Goal: Task Accomplishment & Management: Complete application form

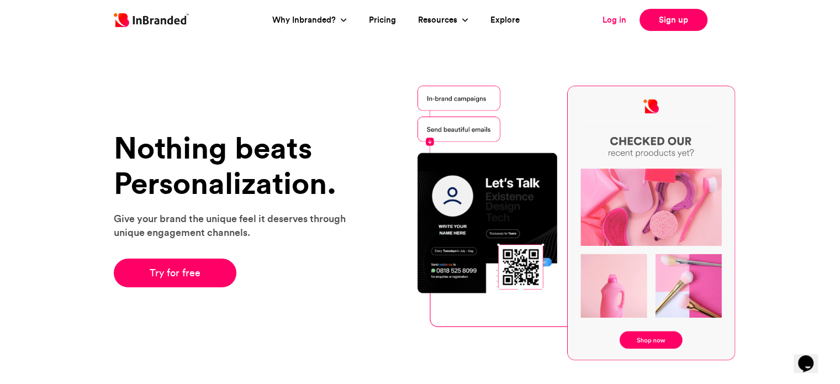
click at [619, 19] on link "Log in" at bounding box center [615, 20] width 24 height 13
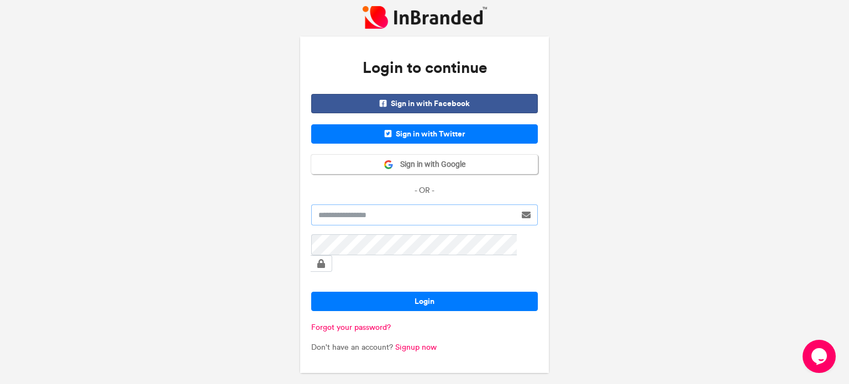
click at [344, 225] on input "text" at bounding box center [413, 214] width 204 height 21
type input "**********"
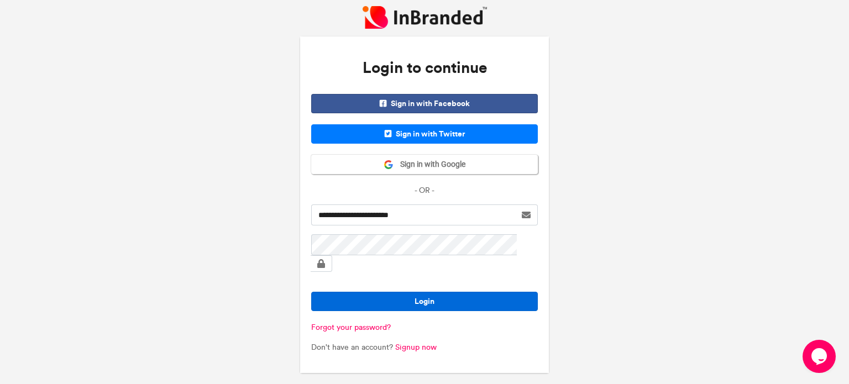
click at [395, 296] on button "Login" at bounding box center [424, 301] width 227 height 19
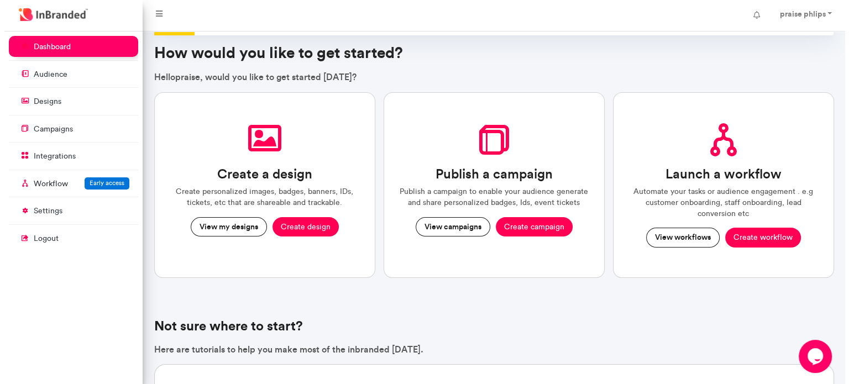
scroll to position [38, 0]
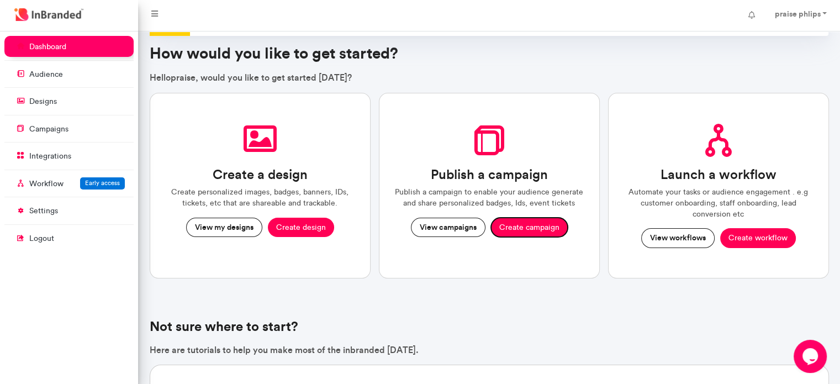
click at [522, 224] on button "Create campaign" at bounding box center [529, 228] width 77 height 20
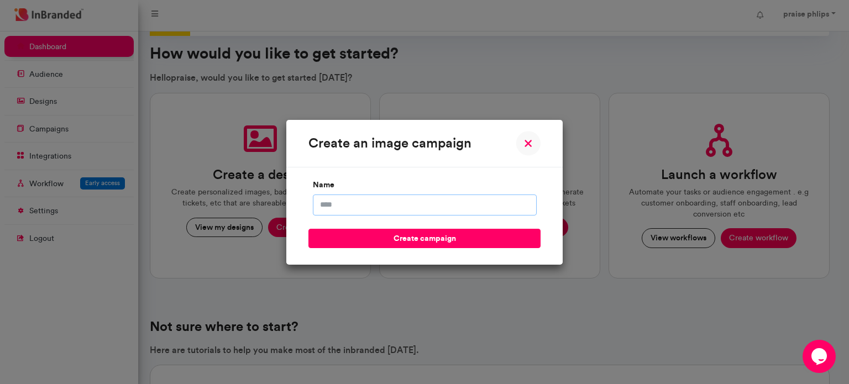
click at [366, 204] on input "name" at bounding box center [425, 204] width 224 height 21
type input "**********"
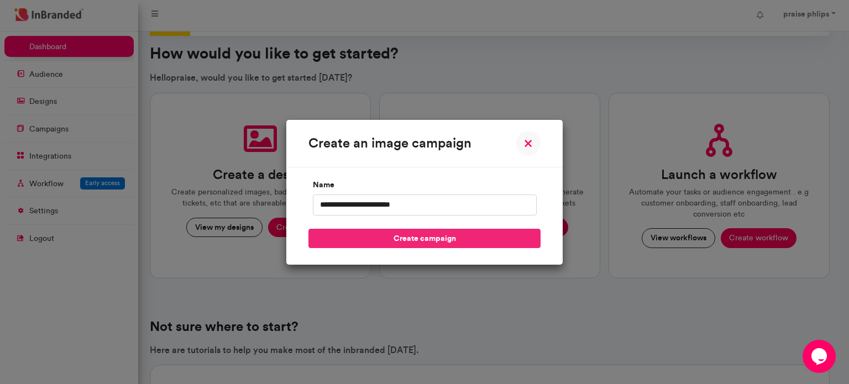
click at [372, 233] on button "create campaign" at bounding box center [424, 238] width 232 height 19
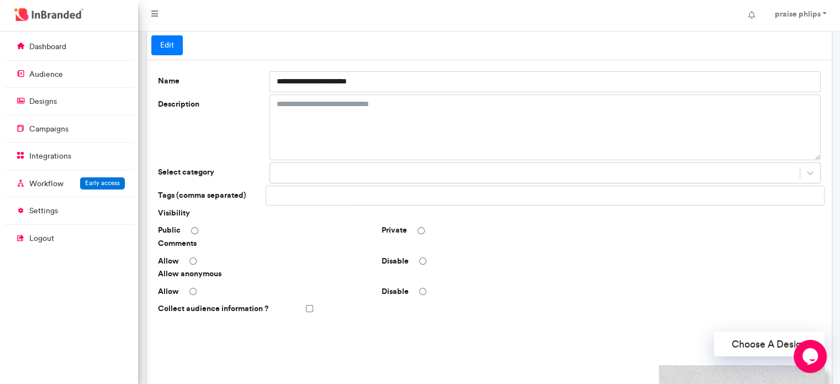
scroll to position [64, 0]
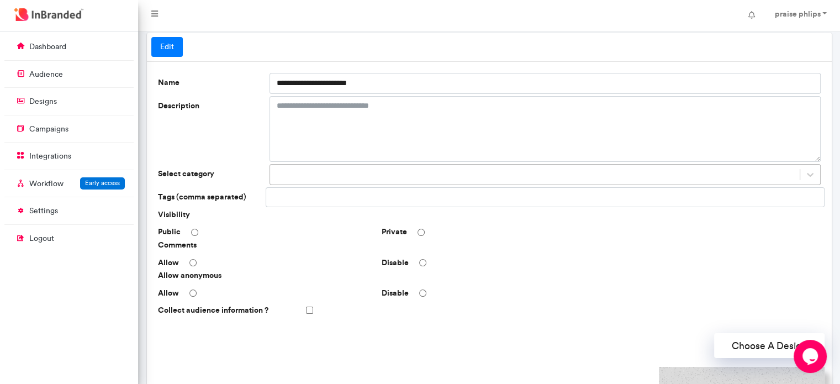
click at [412, 171] on div at bounding box center [535, 175] width 530 height 18
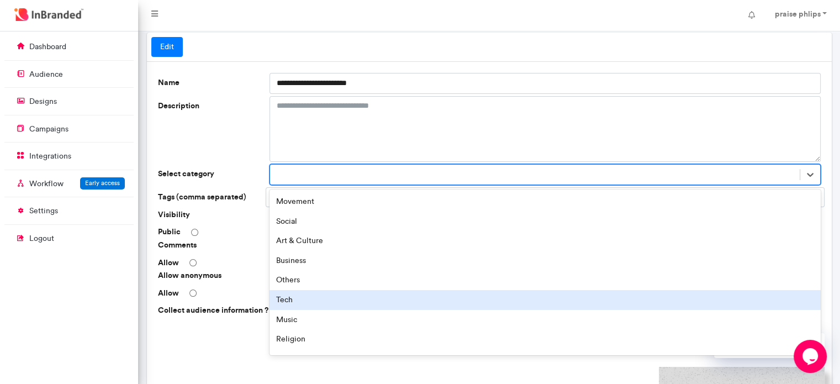
click at [292, 301] on div "Tech" at bounding box center [545, 300] width 551 height 20
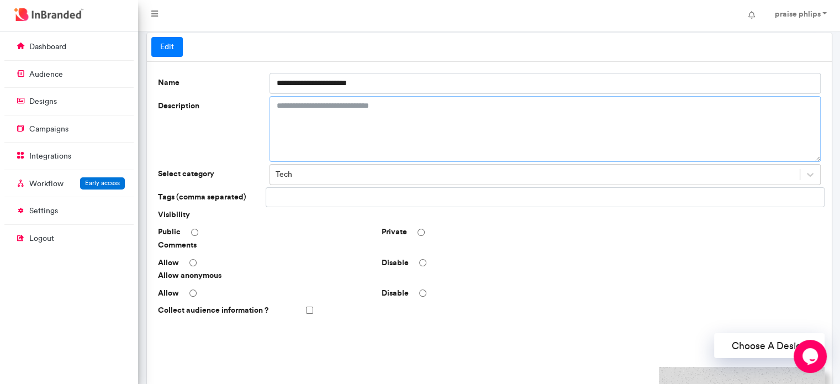
click at [345, 122] on textarea "Description" at bounding box center [545, 129] width 551 height 66
type textarea "**********"
click at [493, 304] on div "Collect audience information ?" at bounding box center [489, 310] width 671 height 19
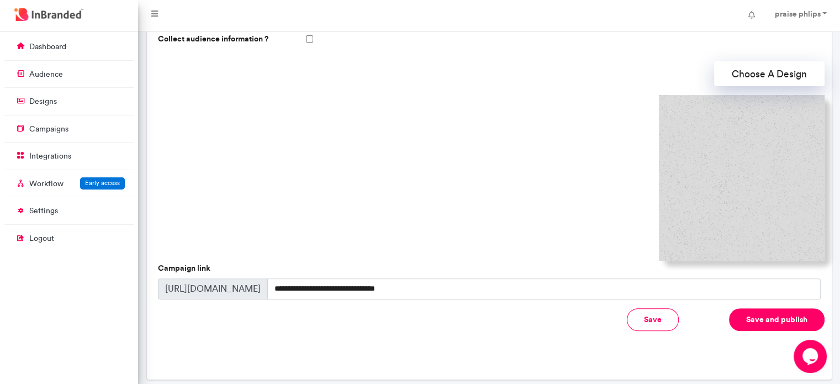
scroll to position [338, 0]
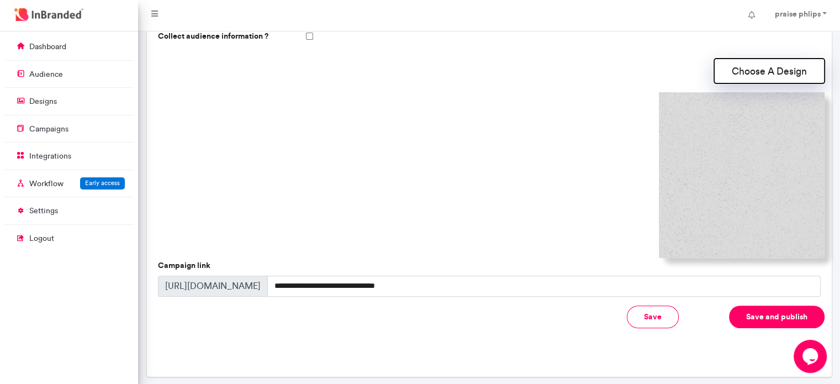
click at [764, 61] on button "Choose A Design" at bounding box center [769, 71] width 111 height 25
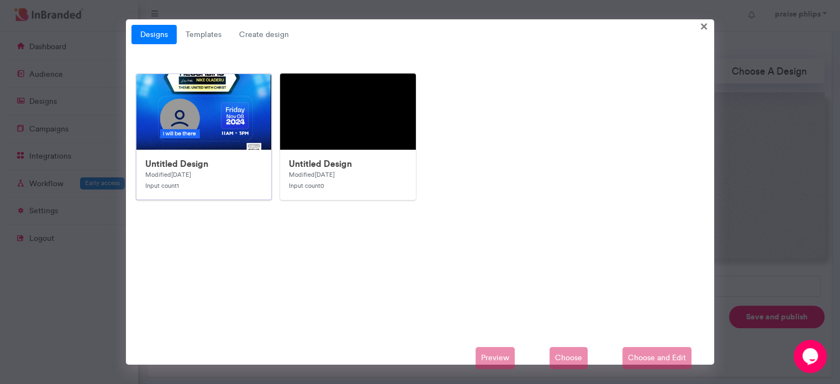
drag, startPoint x: 220, startPoint y: 170, endPoint x: 194, endPoint y: 169, distance: 26.5
click at [194, 169] on div "Untitled Design Modified 10 months ago Input count 1" at bounding box center [203, 175] width 135 height 50
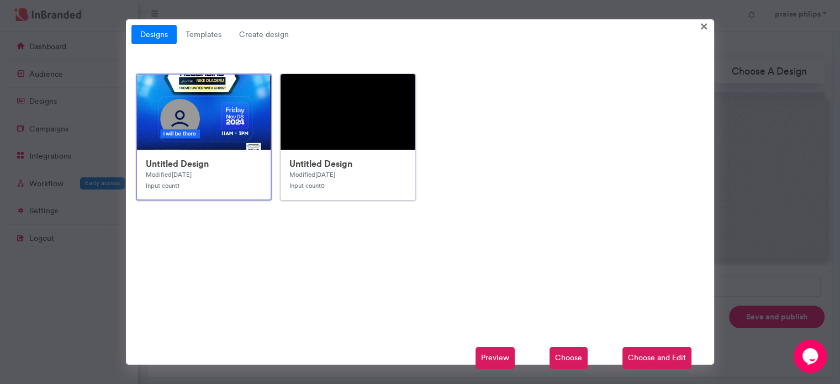
click at [359, 145] on img at bounding box center [502, 295] width 442 height 442
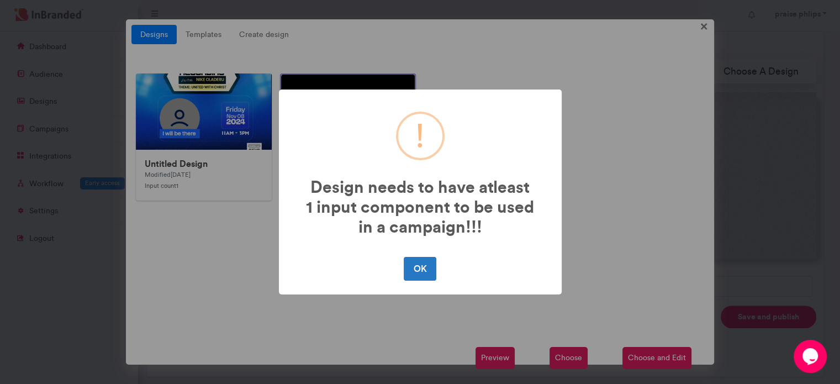
scroll to position [339, 0]
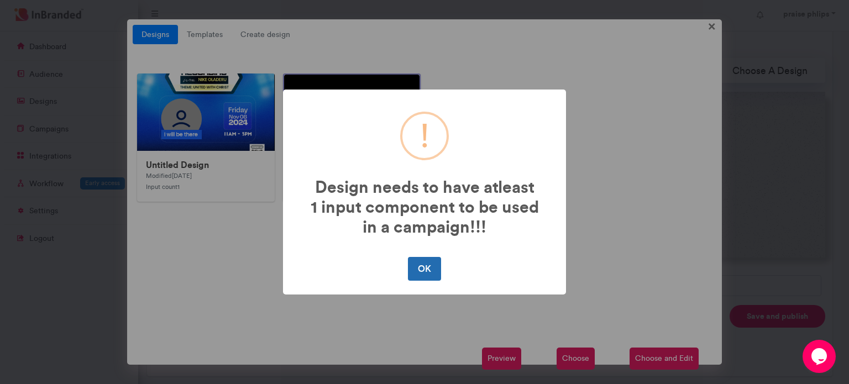
click at [422, 270] on button "OK" at bounding box center [424, 268] width 33 height 23
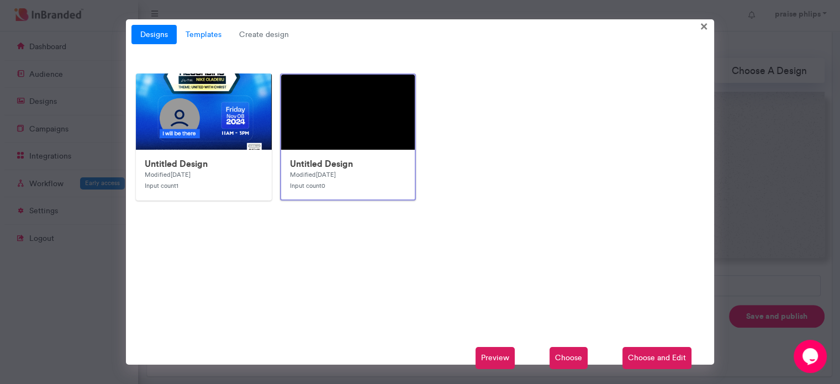
click at [203, 30] on link "Templates" at bounding box center [204, 35] width 54 height 20
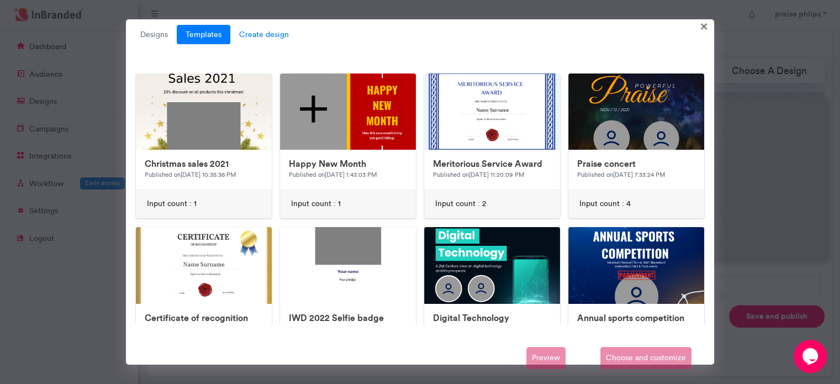
click at [259, 32] on span "Create design" at bounding box center [263, 35] width 67 height 20
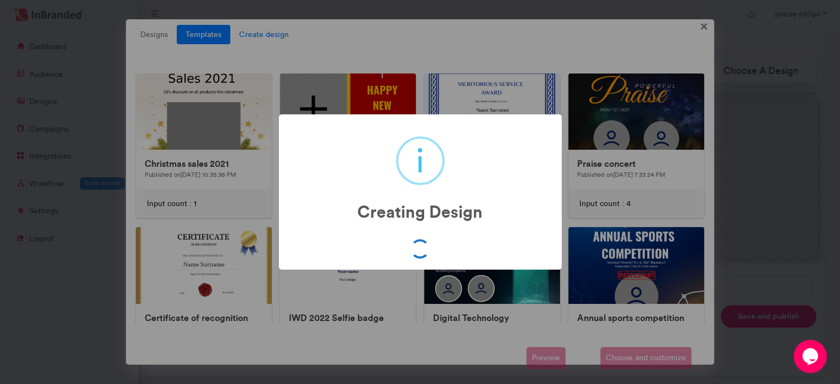
scroll to position [339, 0]
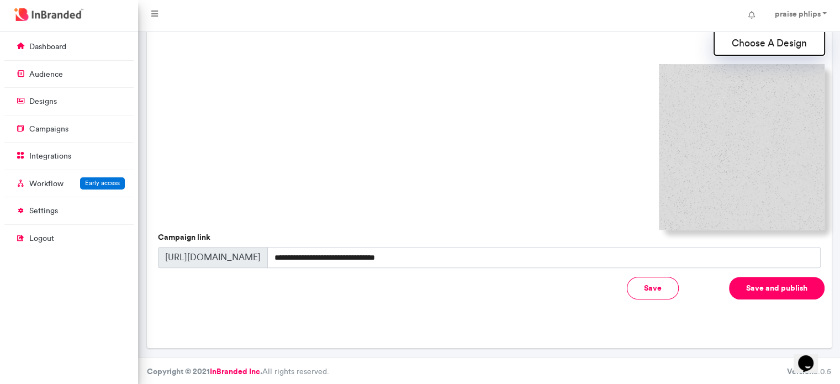
click at [772, 39] on button "Choose A Design" at bounding box center [769, 42] width 111 height 25
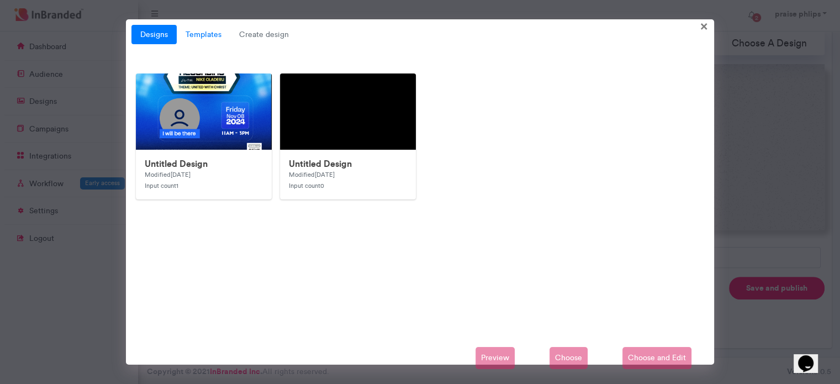
click at [201, 34] on link "Templates" at bounding box center [204, 35] width 54 height 20
click at [198, 30] on link "Templates" at bounding box center [204, 35] width 54 height 20
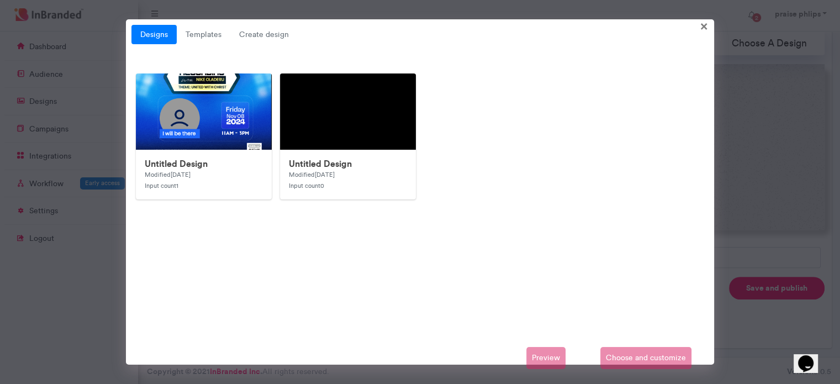
drag, startPoint x: 183, startPoint y: 246, endPoint x: 159, endPoint y: 269, distance: 34.0
click at [159, 269] on div "Untitled Design Modified 10 months ago Input count 1 Untitled Design Modified 1…" at bounding box center [420, 198] width 577 height 251
click at [206, 33] on link "Templates" at bounding box center [204, 35] width 54 height 20
click at [267, 35] on span "Create design" at bounding box center [263, 35] width 67 height 20
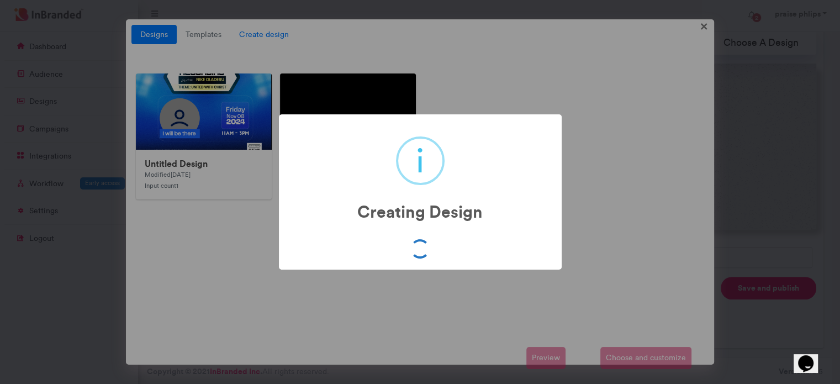
scroll to position [367, 0]
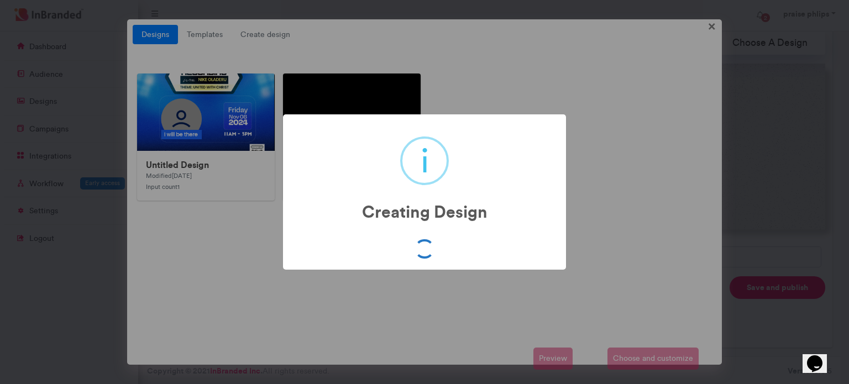
click at [750, 135] on div "i Creating Design × OK No Cancel" at bounding box center [424, 192] width 849 height 384
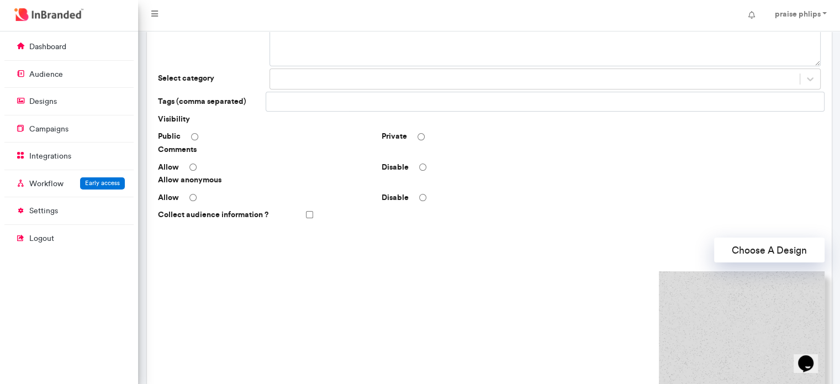
scroll to position [159, 0]
click at [69, 98] on link "designs" at bounding box center [68, 101] width 129 height 21
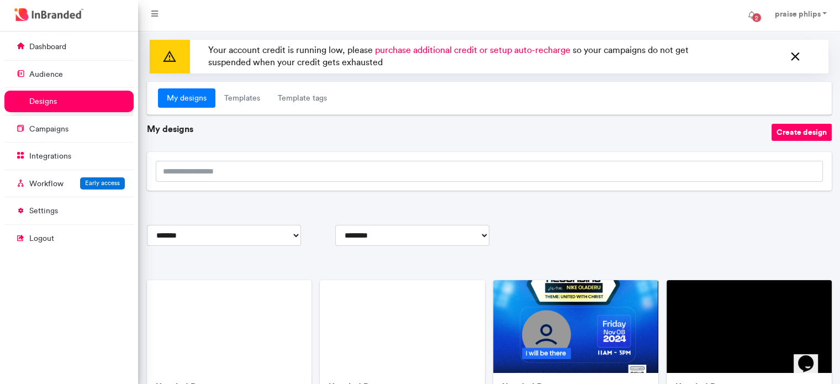
click at [797, 60] on icon at bounding box center [795, 57] width 14 height 18
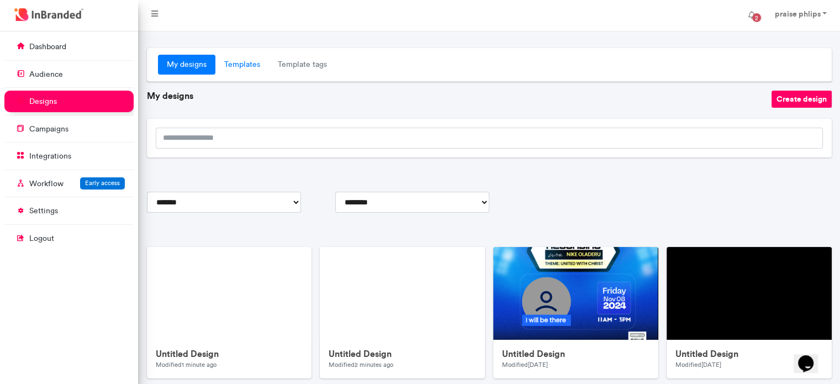
click at [250, 68] on link "Templates" at bounding box center [242, 65] width 54 height 20
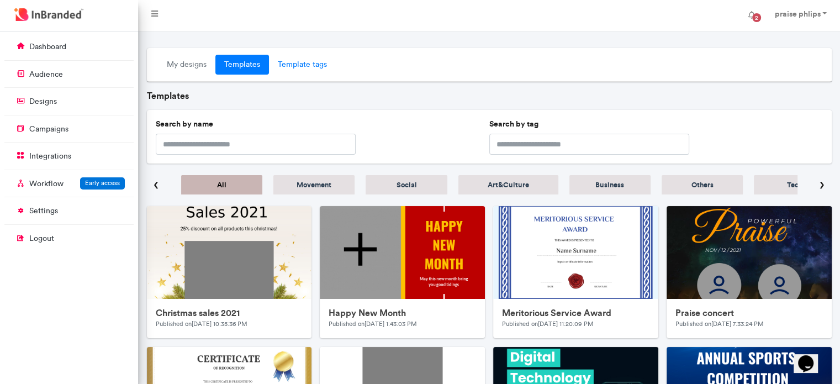
click at [290, 62] on link "Template tags" at bounding box center [302, 65] width 67 height 20
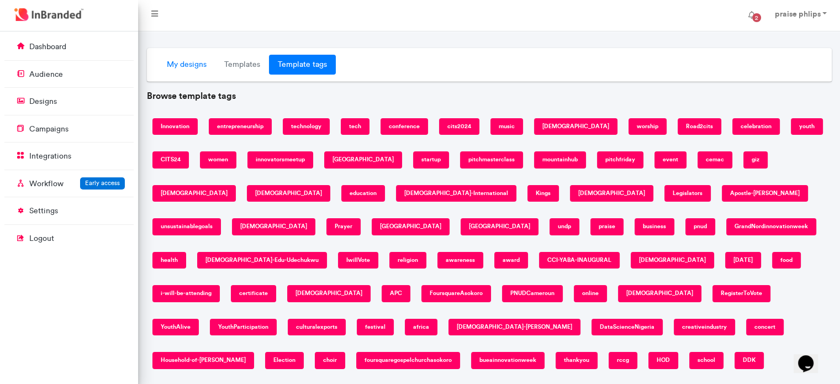
click at [186, 59] on link "My designs" at bounding box center [186, 65] width 57 height 20
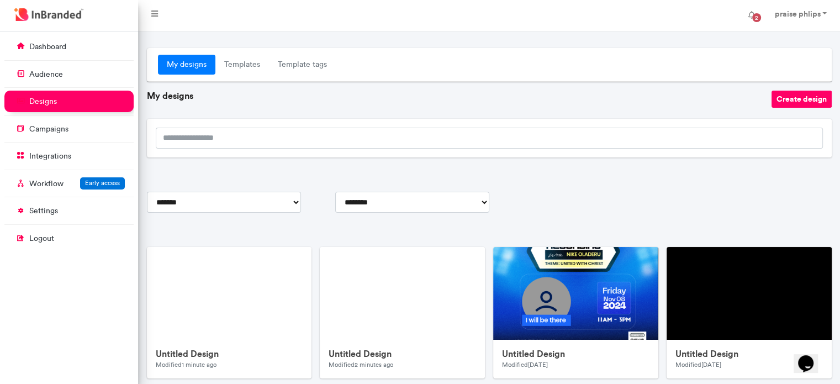
scroll to position [73, 0]
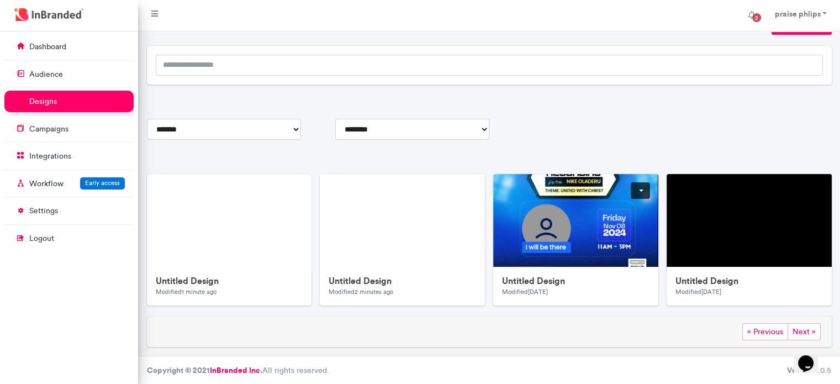
click at [641, 186] on link at bounding box center [640, 190] width 19 height 17
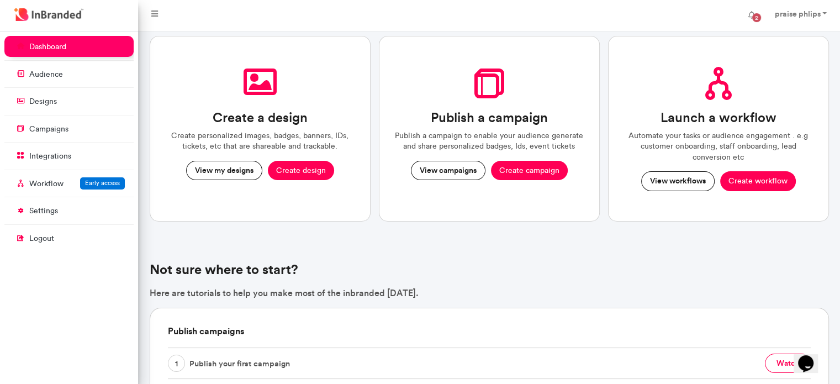
scroll to position [59, 0]
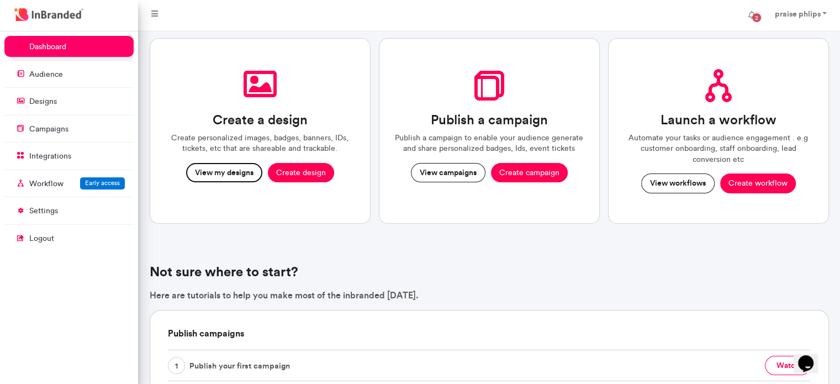
click at [232, 166] on button "View my designs" at bounding box center [224, 173] width 76 height 20
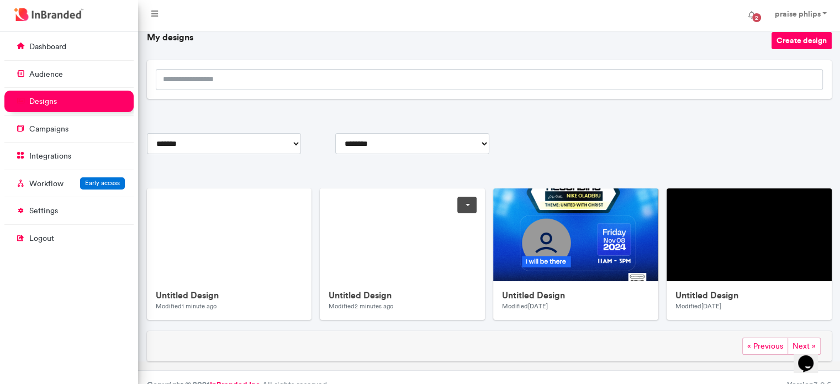
scroll to position [73, 0]
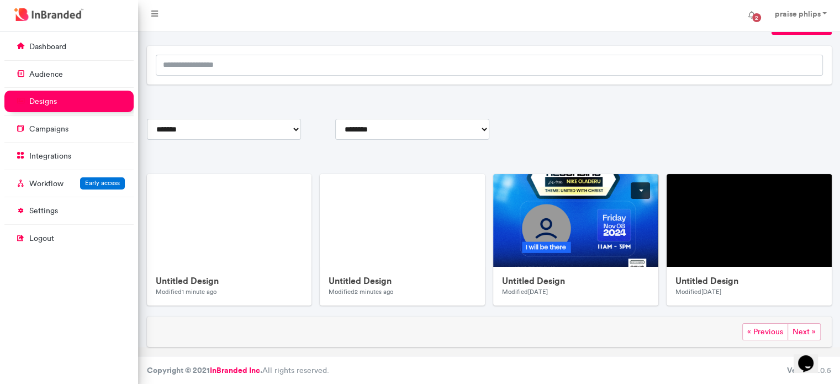
click at [201, 249] on img at bounding box center [229, 220] width 165 height 93
click at [56, 46] on p "dashboard" at bounding box center [47, 46] width 37 height 11
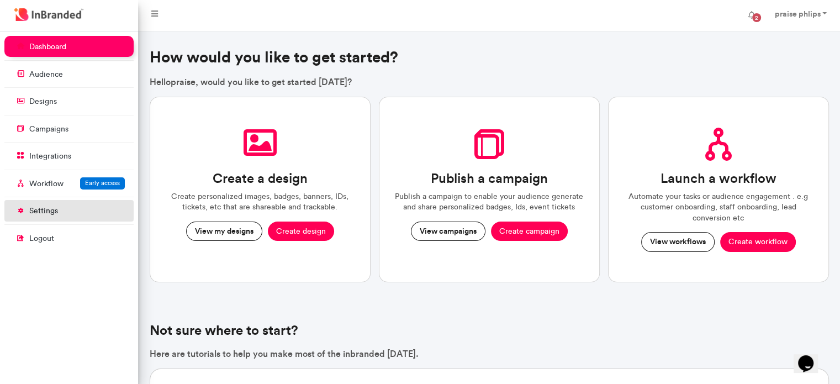
click at [44, 218] on link "settings" at bounding box center [68, 210] width 129 height 21
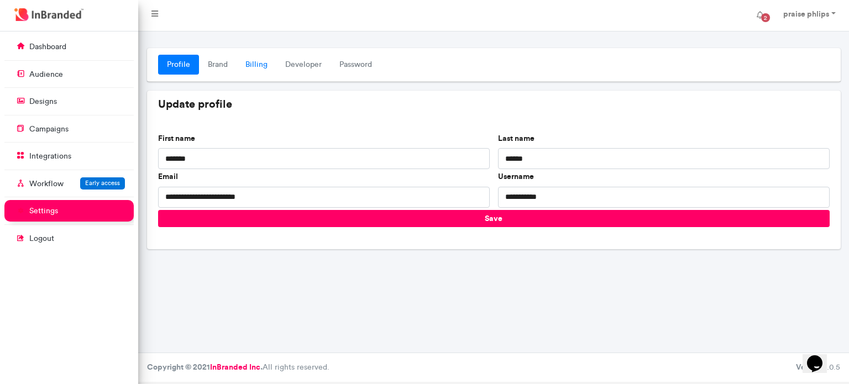
click at [252, 69] on link "Billing" at bounding box center [256, 65] width 40 height 20
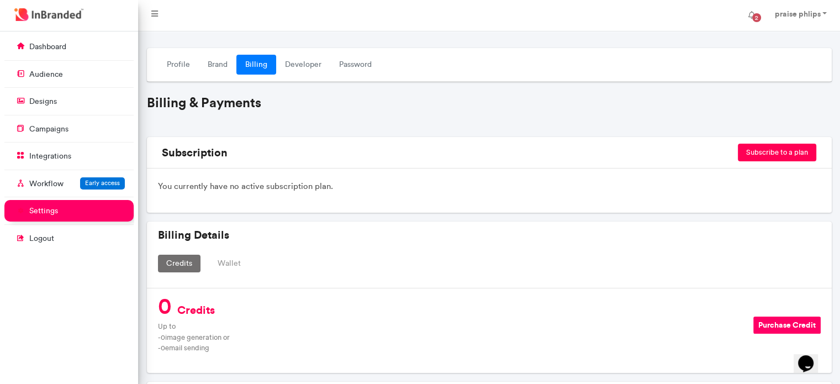
click at [765, 325] on button "Purchase Credit" at bounding box center [787, 325] width 67 height 17
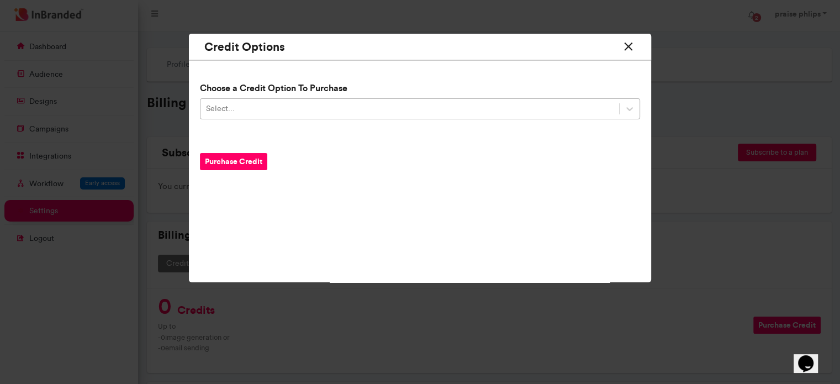
click at [524, 114] on div "Select..." at bounding box center [410, 109] width 419 height 18
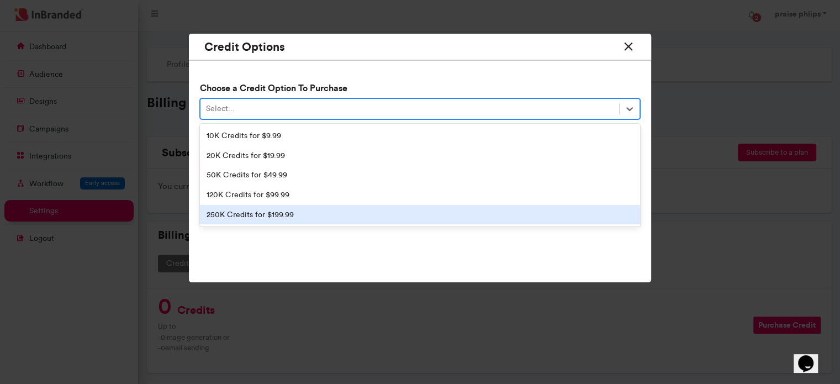
click at [245, 239] on div "Credit Options Choose a Credit Option To Purchase option 250K Credits for $199.…" at bounding box center [420, 158] width 462 height 249
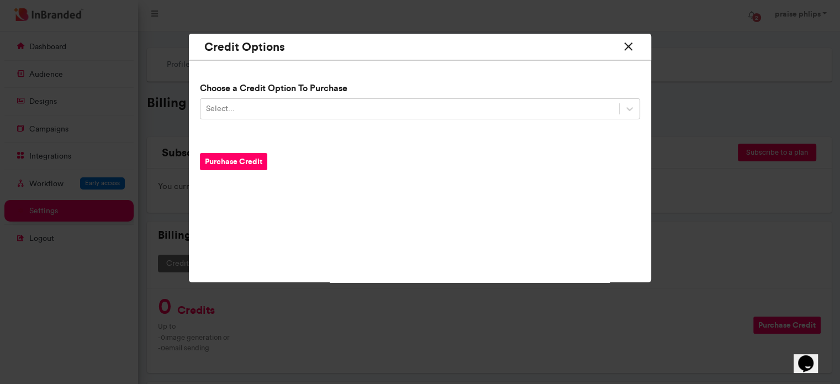
click at [628, 48] on icon at bounding box center [629, 46] width 14 height 20
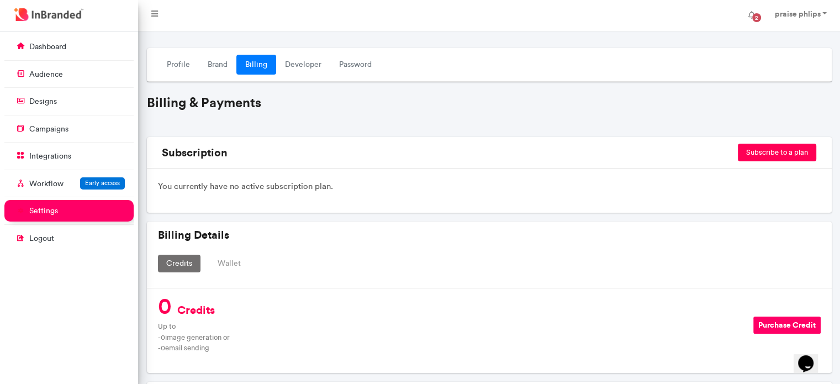
click at [225, 262] on button "Wallet" at bounding box center [229, 264] width 40 height 18
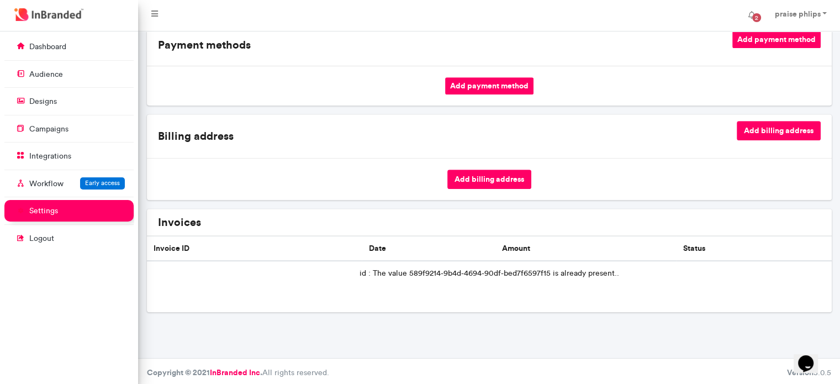
scroll to position [457, 0]
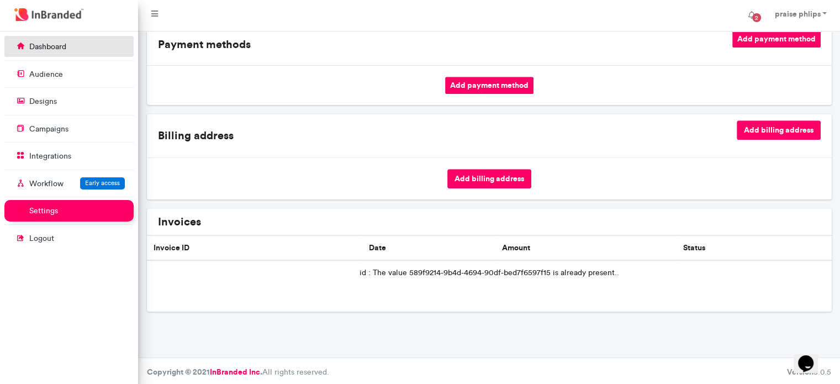
click at [62, 41] on link "dashboard" at bounding box center [68, 46] width 129 height 21
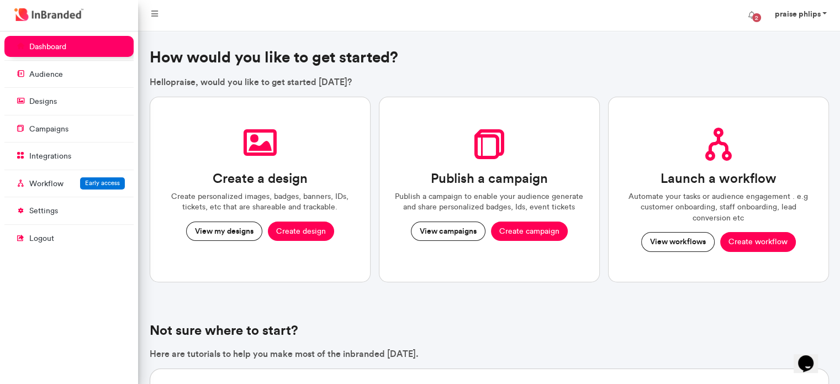
click at [813, 12] on strong "praise phlips" at bounding box center [798, 14] width 46 height 10
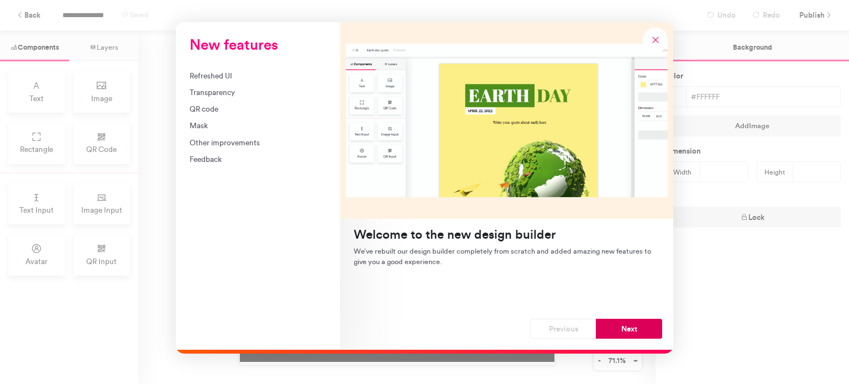
click at [614, 329] on button "Next" at bounding box center [629, 329] width 66 height 20
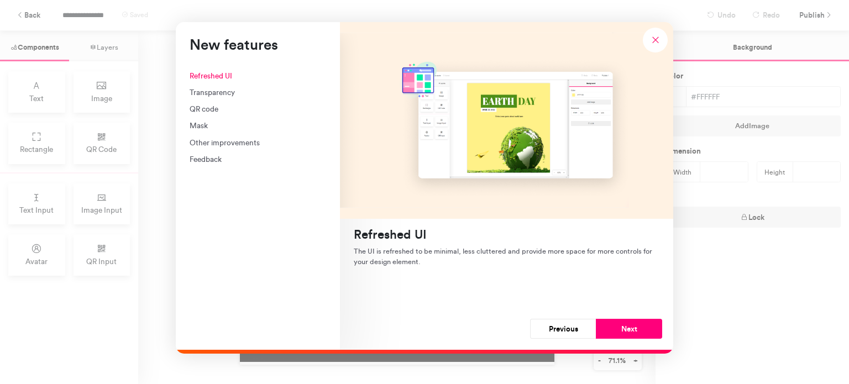
click at [614, 329] on button "Next" at bounding box center [629, 329] width 66 height 20
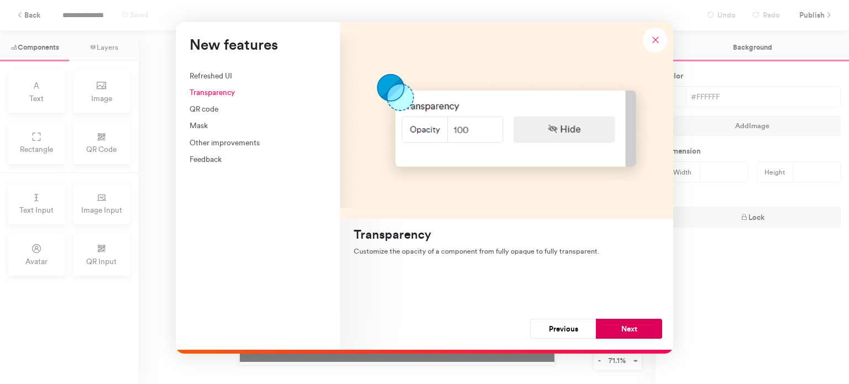
click at [614, 326] on button "Next" at bounding box center [629, 329] width 66 height 20
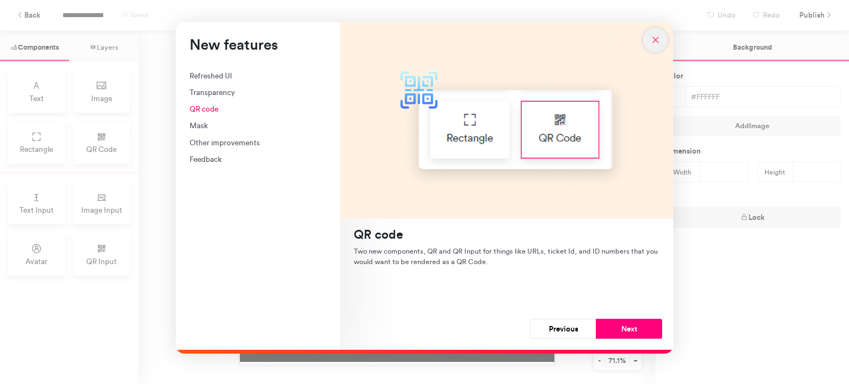
click at [655, 38] on icon "New features" at bounding box center [655, 40] width 10 height 10
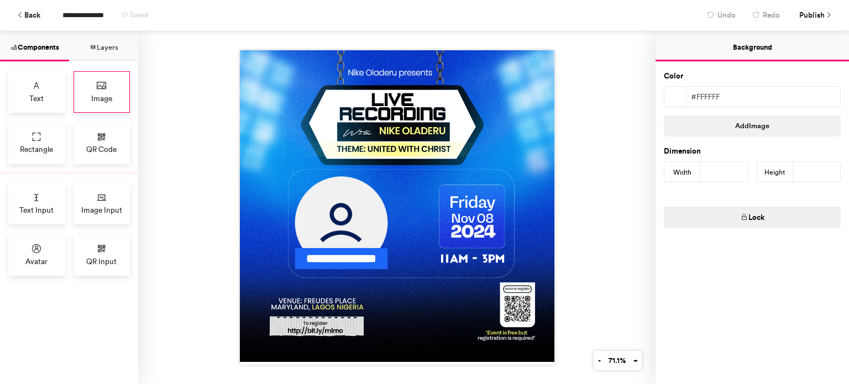
click at [102, 85] on icon at bounding box center [101, 85] width 11 height 11
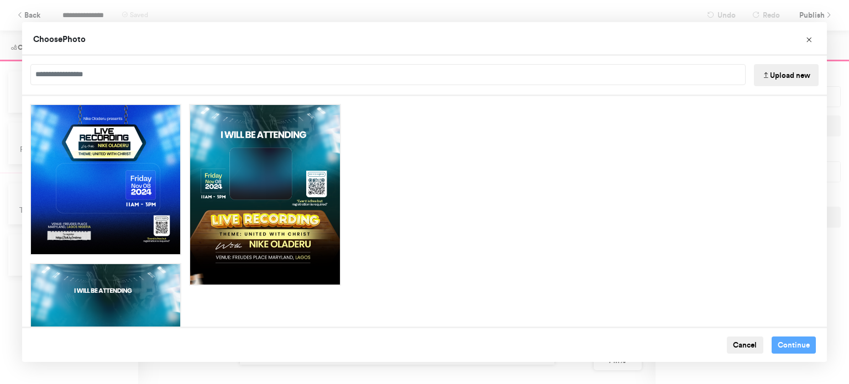
click at [777, 70] on button "Upload new" at bounding box center [786, 75] width 65 height 22
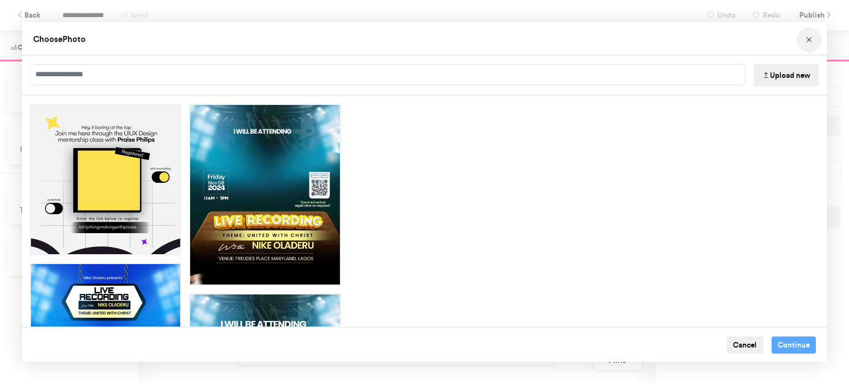
click at [807, 43] on icon "Choose Image" at bounding box center [809, 40] width 8 height 8
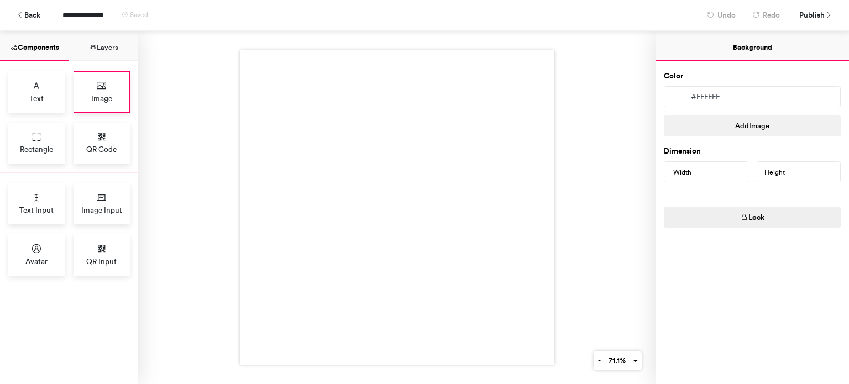
click at [96, 86] on icon at bounding box center [101, 85] width 11 height 11
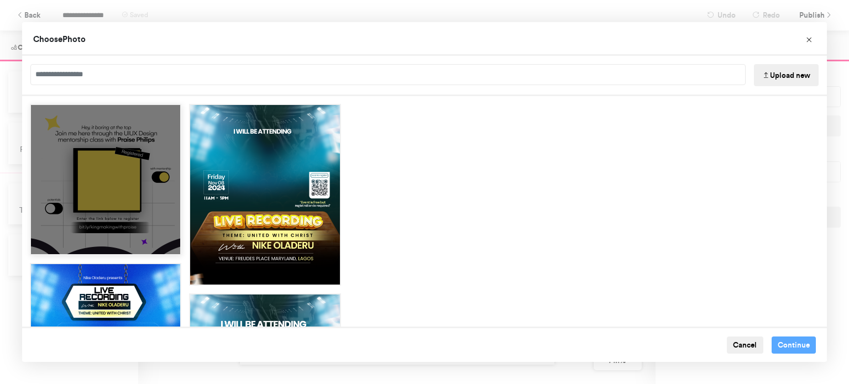
click at [117, 162] on div "Choose Image" at bounding box center [105, 179] width 151 height 151
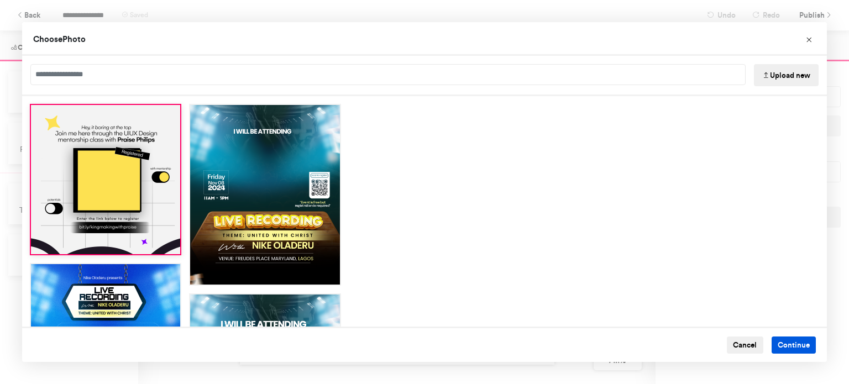
click at [785, 345] on button "Continue" at bounding box center [793, 345] width 45 height 18
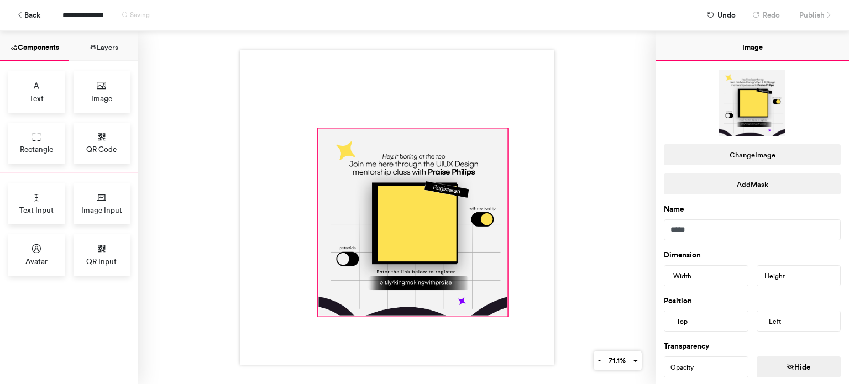
drag, startPoint x: 392, startPoint y: 201, endPoint x: 502, endPoint y: 308, distance: 153.9
click at [502, 308] on div at bounding box center [397, 207] width 314 height 314
type input "***"
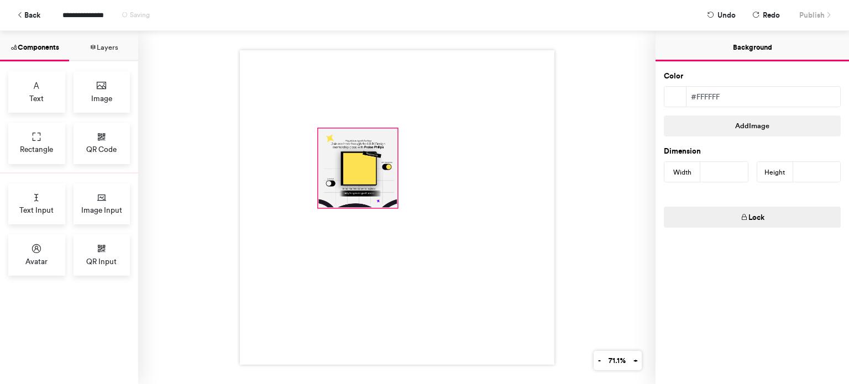
click at [381, 199] on div at bounding box center [357, 168] width 78 height 78
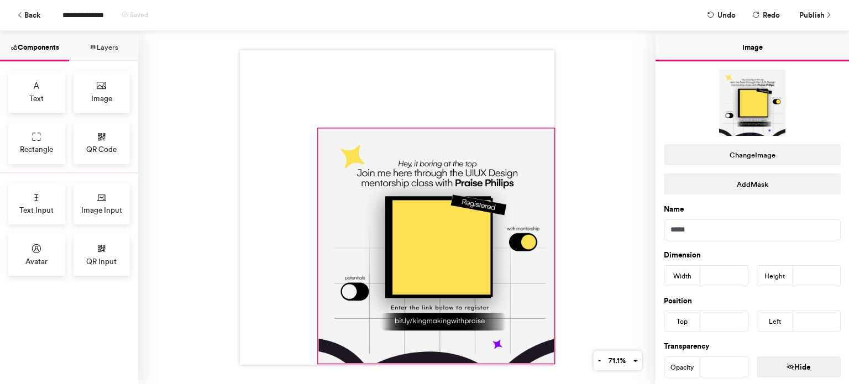
drag, startPoint x: 392, startPoint y: 203, endPoint x: 549, endPoint y: 358, distance: 220.7
click at [549, 358] on div at bounding box center [397, 207] width 314 height 314
type input "***"
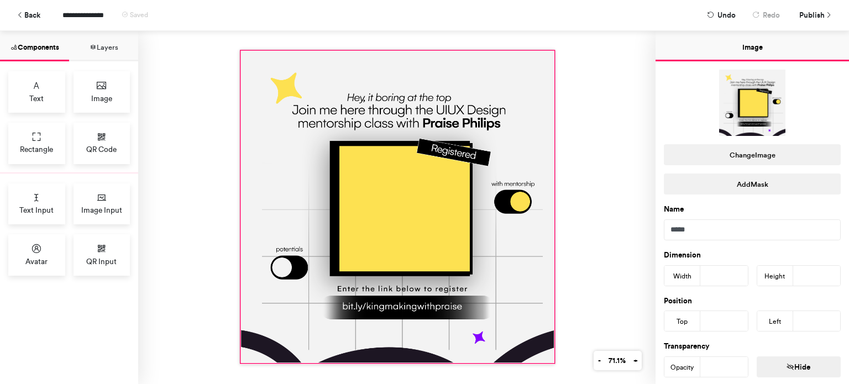
drag, startPoint x: 315, startPoint y: 124, endPoint x: 238, endPoint y: 46, distance: 109.8
click at [240, 50] on div at bounding box center [397, 207] width 314 height 314
type input "***"
type input "*"
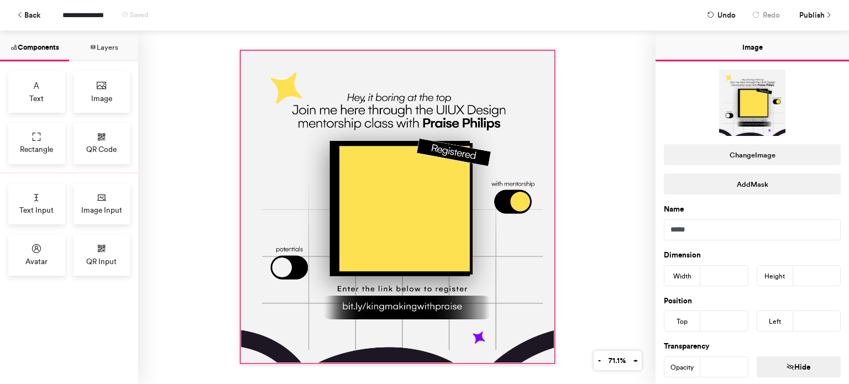
type input "*"
click at [591, 275] on div at bounding box center [396, 207] width 517 height 353
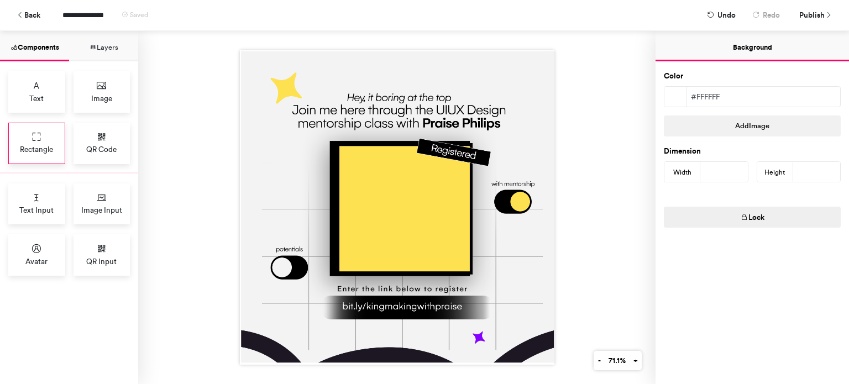
click at [29, 139] on div "Rectangle" at bounding box center [36, 143] width 57 height 41
click at [93, 209] on span "Image Input" at bounding box center [101, 209] width 41 height 11
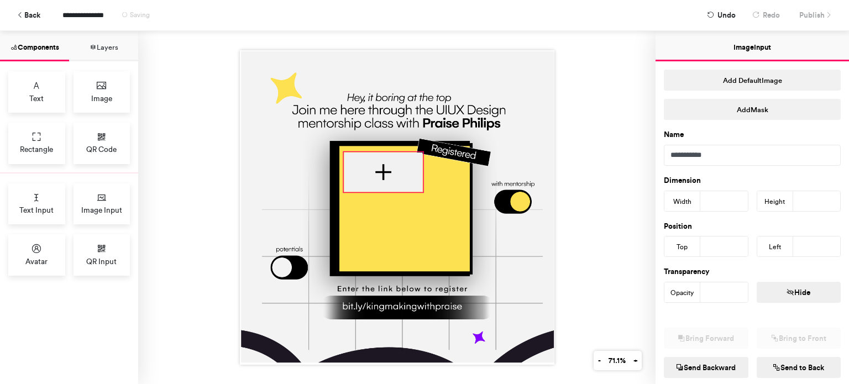
drag, startPoint x: 346, startPoint y: 142, endPoint x: 371, endPoint y: 166, distance: 34.8
click at [371, 166] on div at bounding box center [383, 171] width 78 height 39
type input "***"
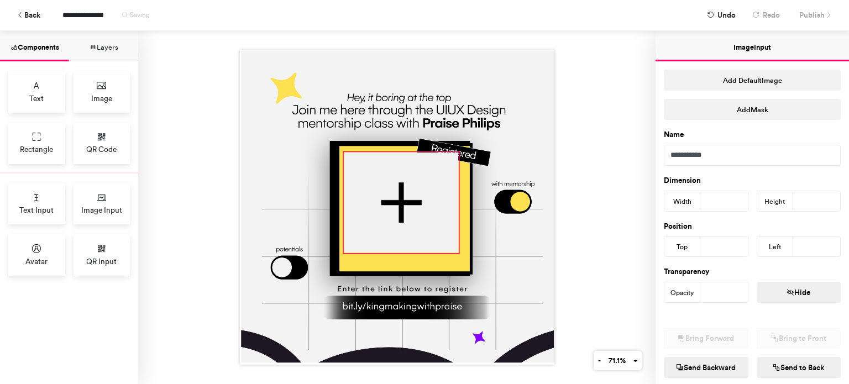
drag, startPoint x: 419, startPoint y: 187, endPoint x: 455, endPoint y: 249, distance: 71.1
click at [455, 249] on div at bounding box center [397, 207] width 314 height 314
type input "***"
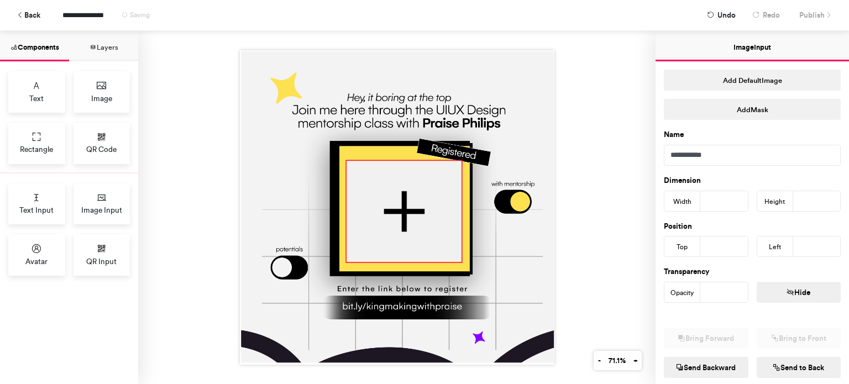
drag, startPoint x: 391, startPoint y: 195, endPoint x: 394, endPoint y: 204, distance: 9.3
click at [394, 204] on div at bounding box center [403, 211] width 114 height 101
type input "***"
click at [455, 158] on div at bounding box center [397, 207] width 314 height 314
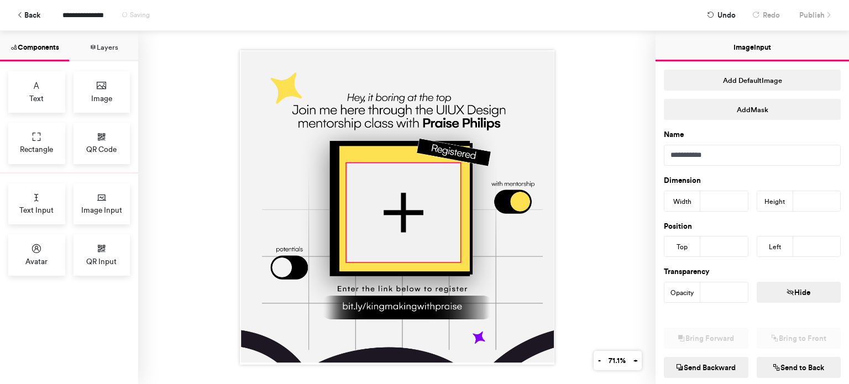
type input "***"
click at [379, 208] on div at bounding box center [404, 213] width 113 height 98
type input "***"
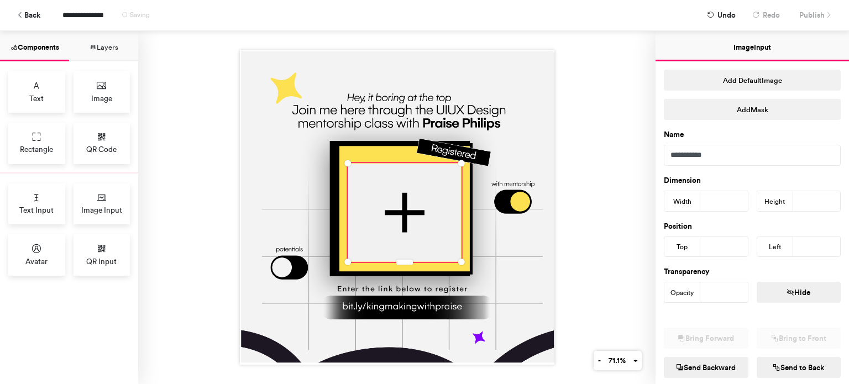
click at [572, 186] on div at bounding box center [396, 207] width 517 height 353
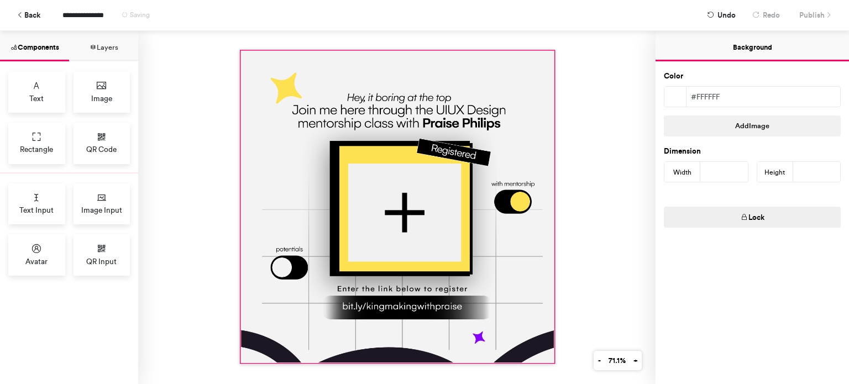
click at [340, 97] on div at bounding box center [397, 207] width 313 height 312
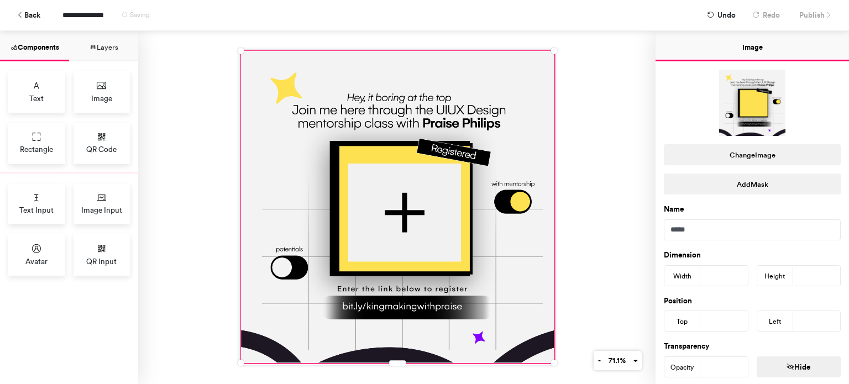
click at [603, 140] on div at bounding box center [396, 207] width 517 height 353
click at [318, 111] on div at bounding box center [397, 207] width 313 height 312
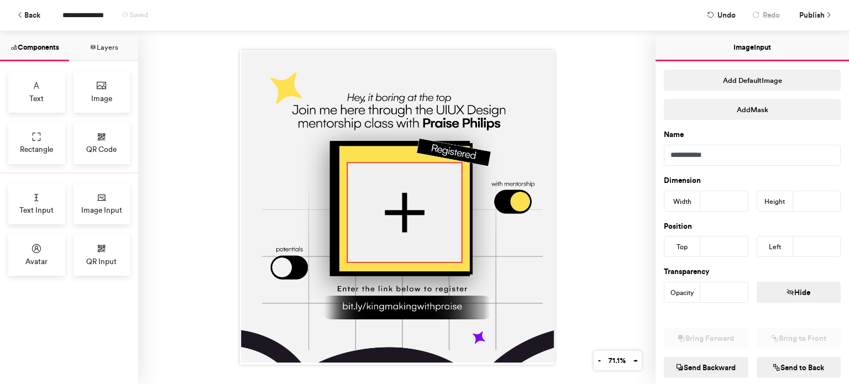
click at [422, 231] on div at bounding box center [404, 213] width 113 height 98
click at [579, 116] on div at bounding box center [396, 207] width 517 height 353
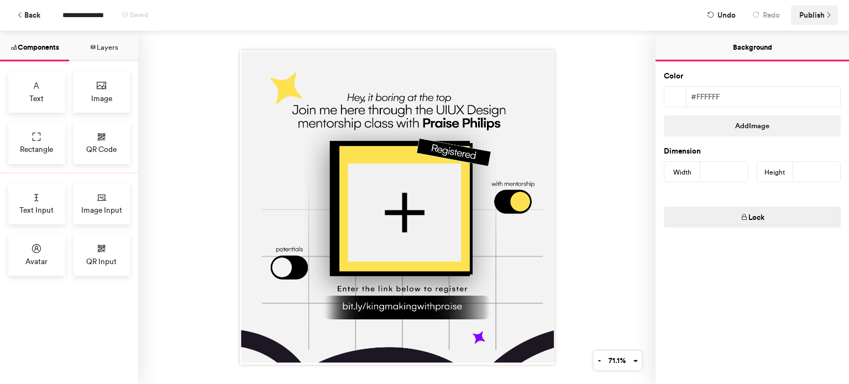
click at [811, 12] on span "Publish" at bounding box center [811, 15] width 25 height 19
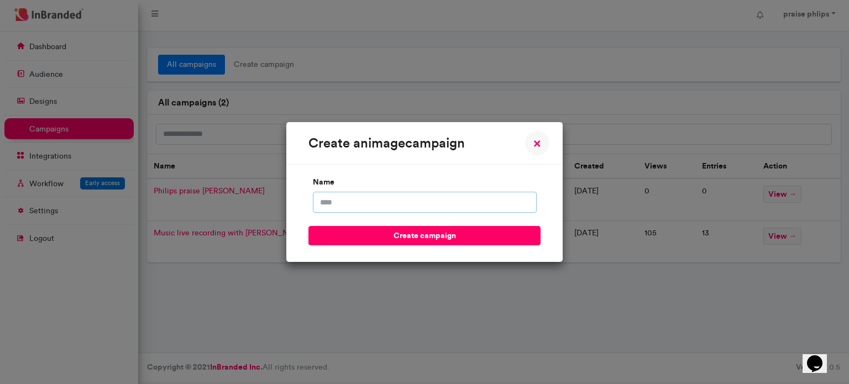
click at [348, 204] on input "name" at bounding box center [425, 202] width 224 height 21
type input "**********"
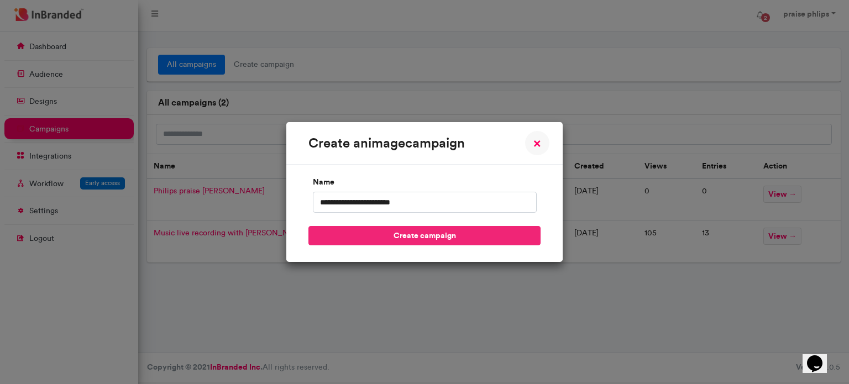
click at [410, 233] on button "create campaign" at bounding box center [424, 235] width 232 height 19
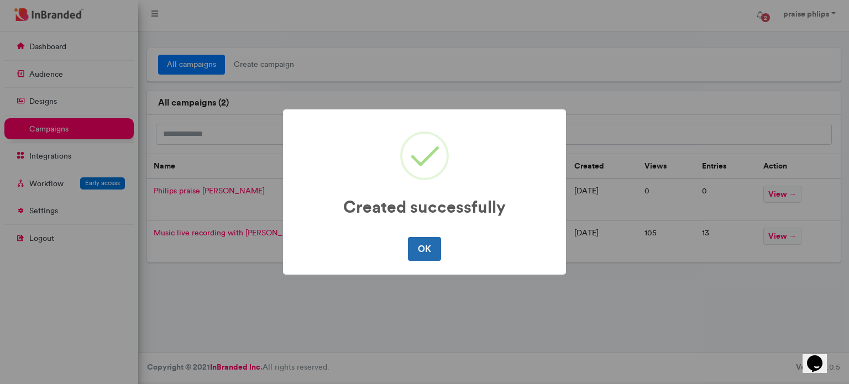
click at [422, 245] on button "OK" at bounding box center [424, 248] width 33 height 23
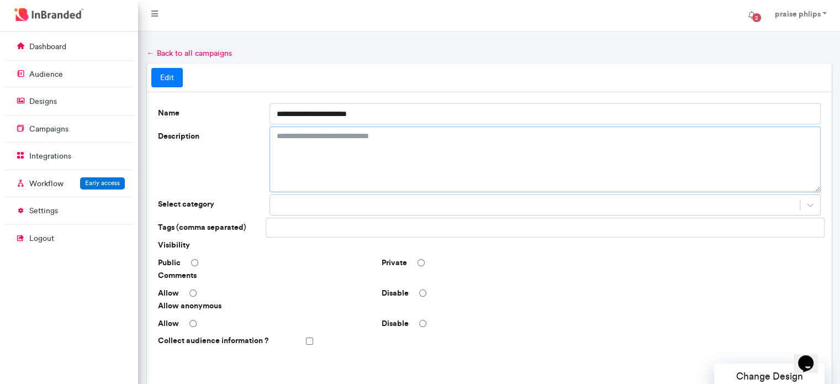
click at [307, 139] on textarea "Description" at bounding box center [545, 160] width 551 height 66
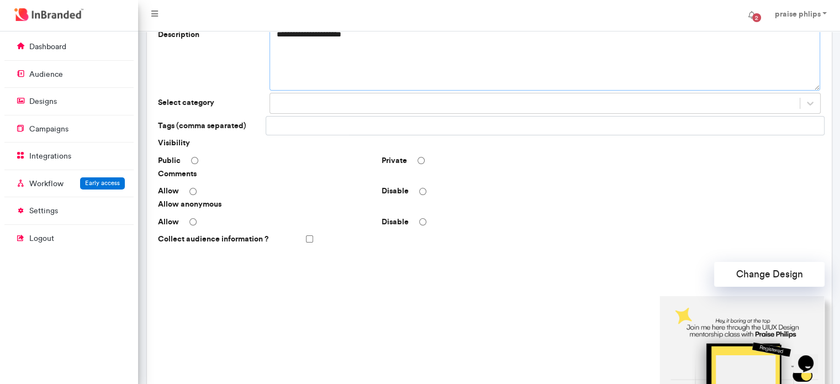
scroll to position [101, 0]
type textarea "**********"
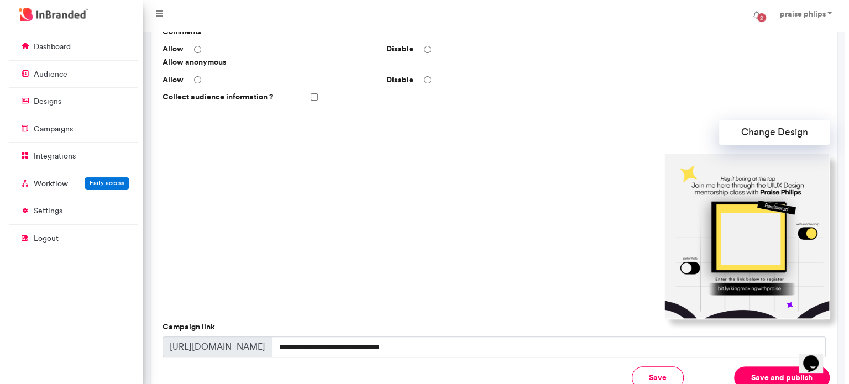
scroll to position [334, 0]
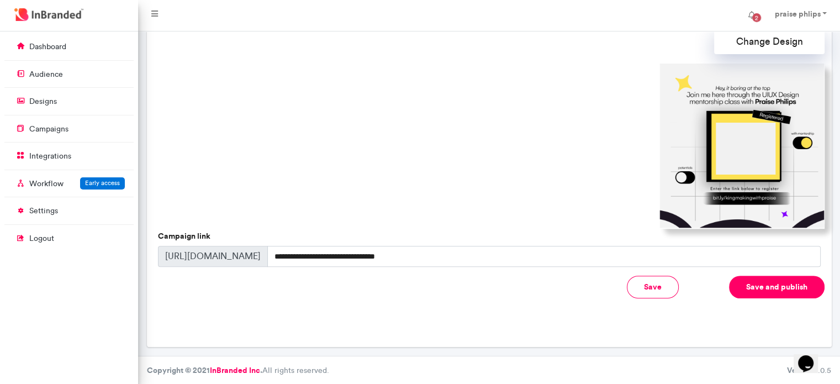
click at [760, 290] on button "Save and publish" at bounding box center [777, 287] width 96 height 23
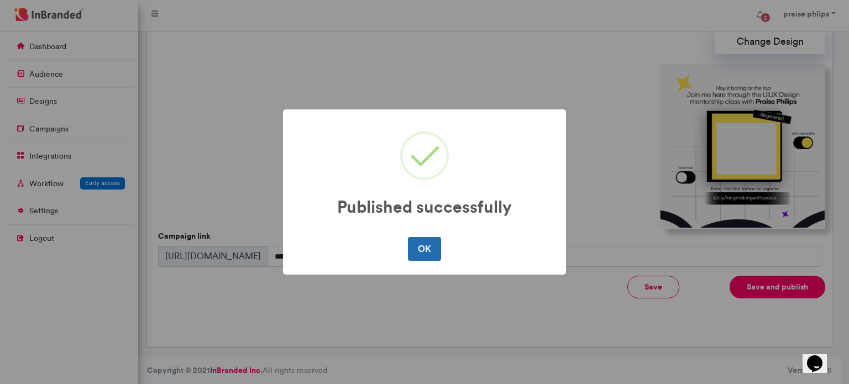
click at [423, 256] on button "OK" at bounding box center [424, 248] width 33 height 23
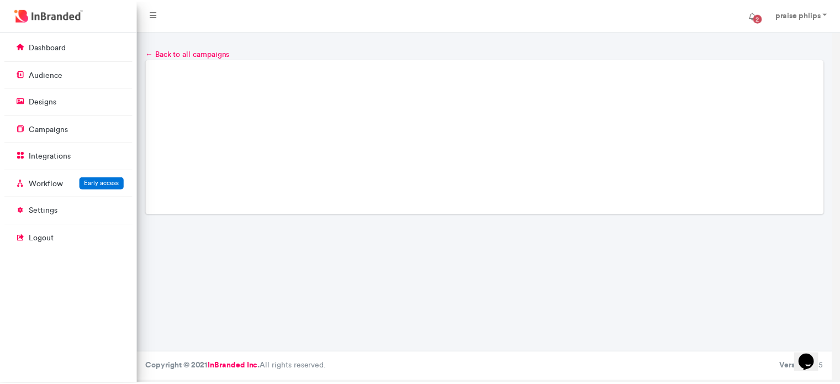
scroll to position [0, 0]
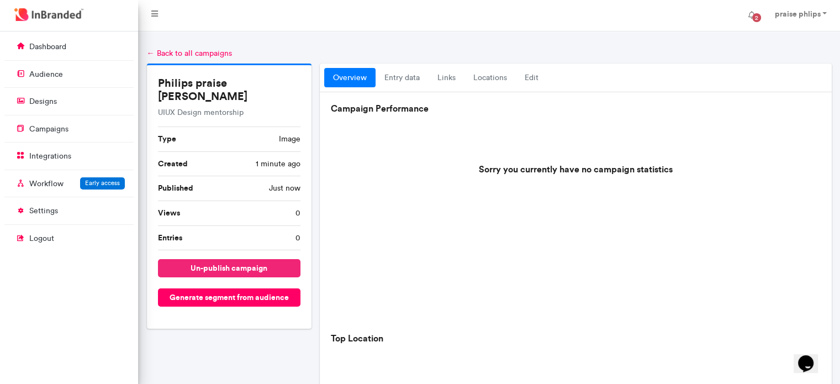
click at [227, 259] on button "un-publish campaign" at bounding box center [229, 268] width 143 height 18
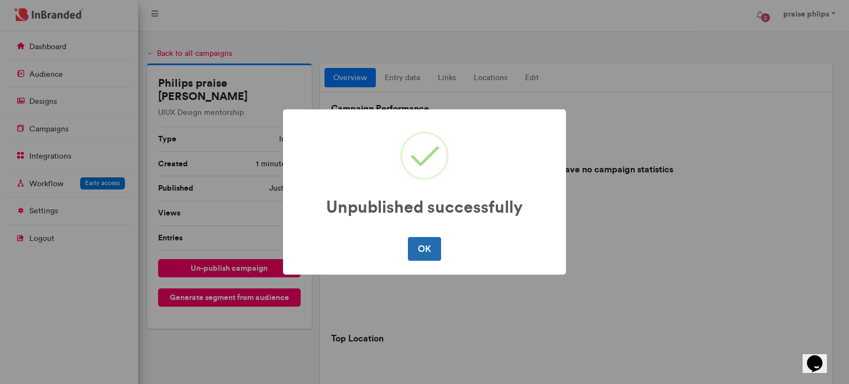
click at [416, 256] on button "OK" at bounding box center [424, 248] width 33 height 23
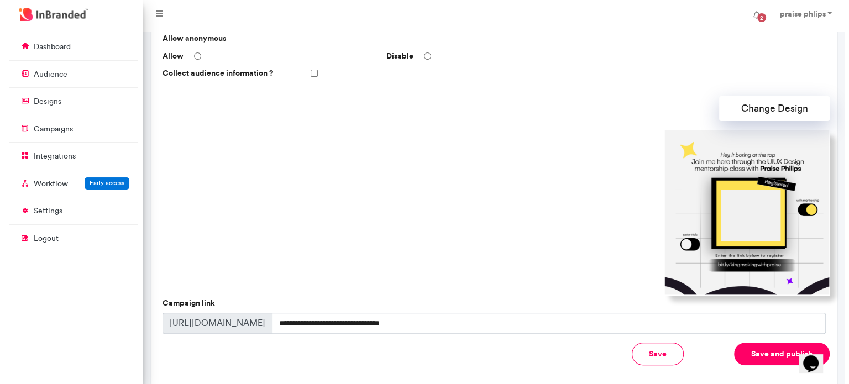
scroll to position [334, 0]
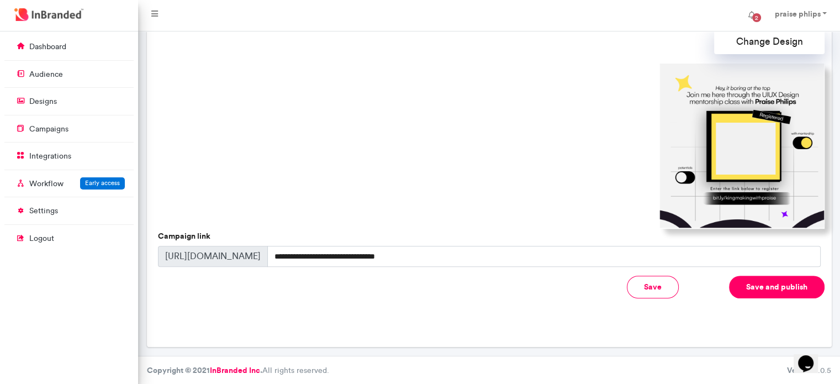
click at [754, 282] on button "Save and publish" at bounding box center [777, 287] width 96 height 23
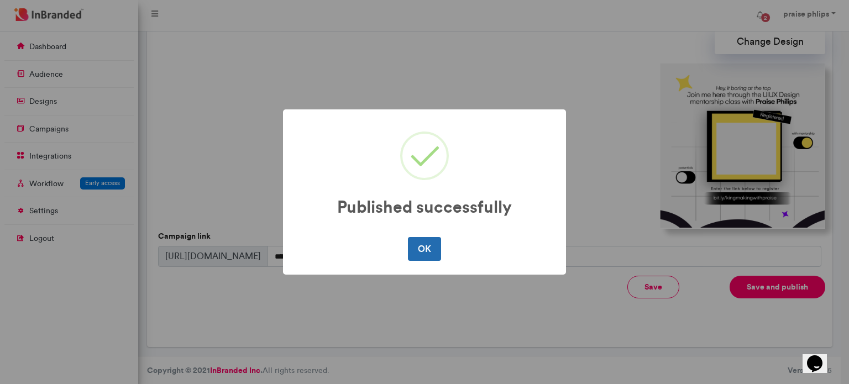
click at [424, 260] on button "OK" at bounding box center [424, 248] width 33 height 23
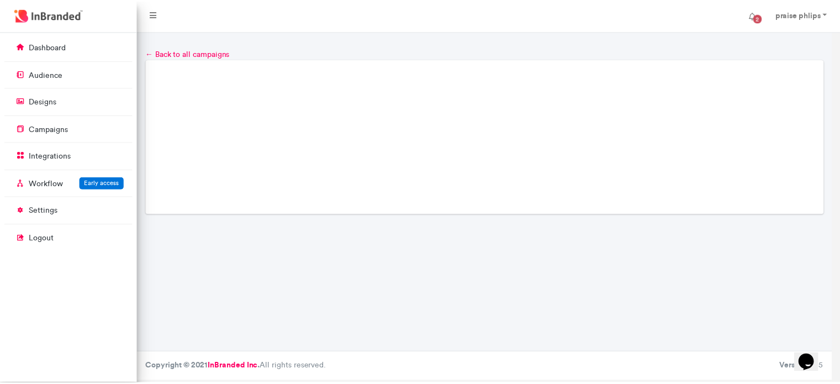
scroll to position [0, 0]
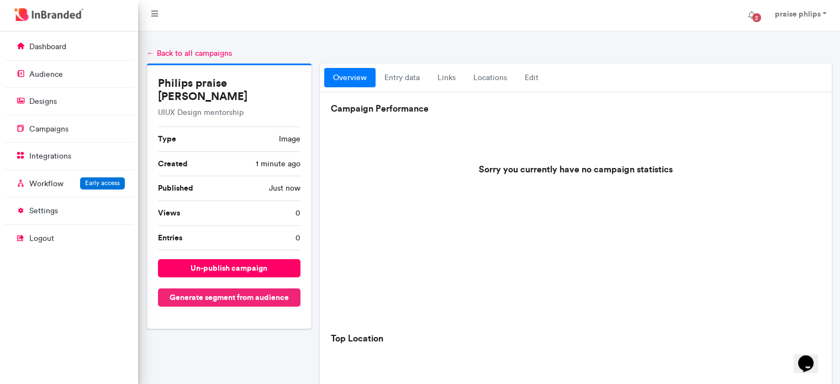
click at [243, 290] on button "Generate segment from audience" at bounding box center [229, 297] width 143 height 18
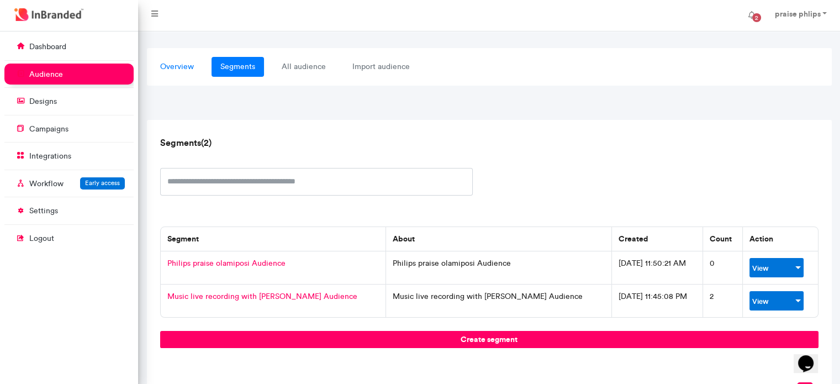
click at [180, 71] on link "overview" at bounding box center [176, 67] width 51 height 20
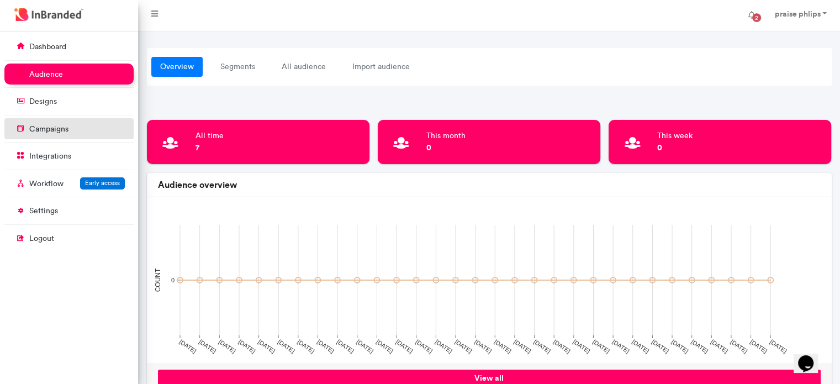
click at [54, 128] on p "campaigns" at bounding box center [48, 129] width 39 height 11
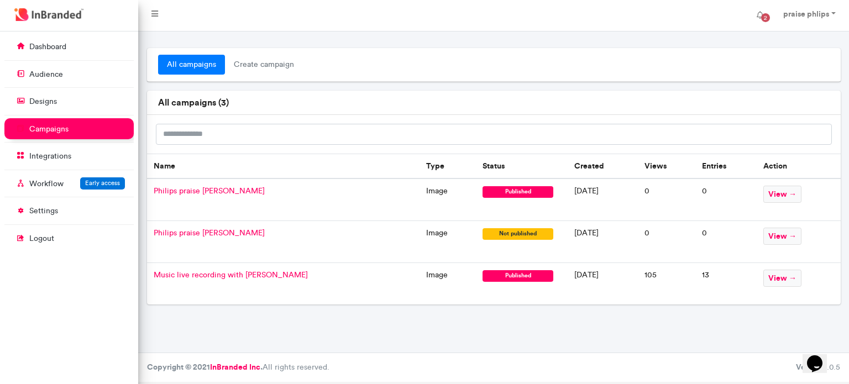
click at [482, 276] on span "published" at bounding box center [517, 276] width 71 height 12
click at [206, 188] on span "Philips praise olamiposi" at bounding box center [209, 190] width 111 height 9
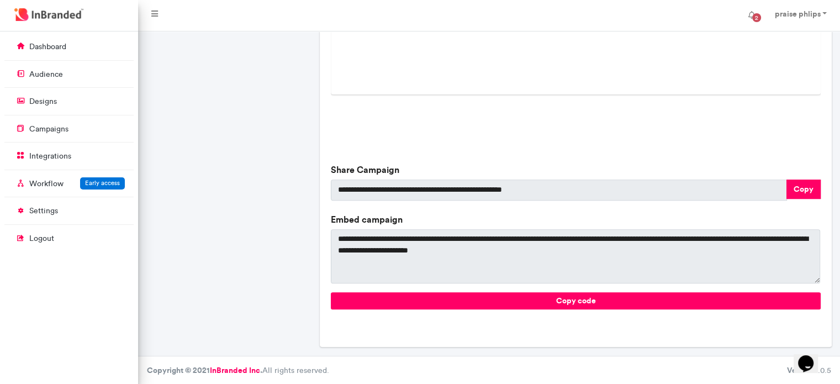
scroll to position [355, 0]
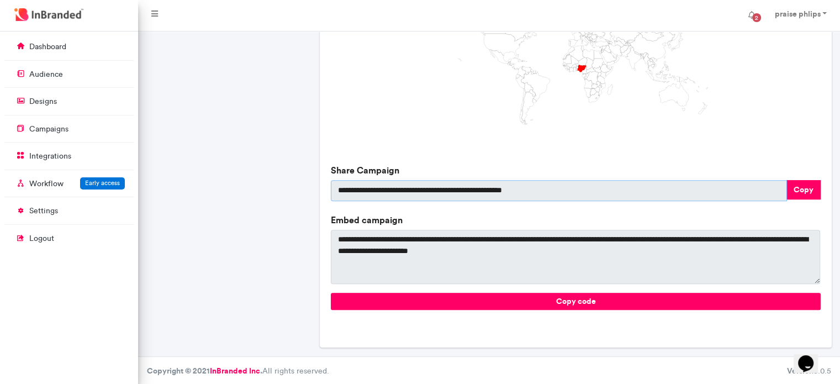
drag, startPoint x: 566, startPoint y: 193, endPoint x: 303, endPoint y: 190, distance: 263.0
click at [303, 190] on div "**********" at bounding box center [489, 32] width 693 height 648
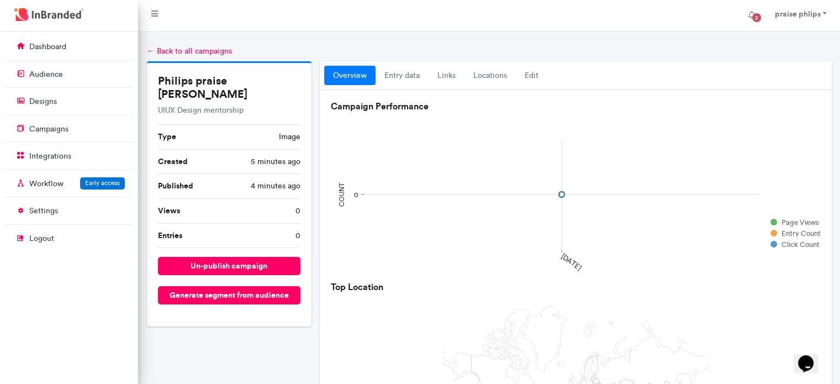
scroll to position [0, 0]
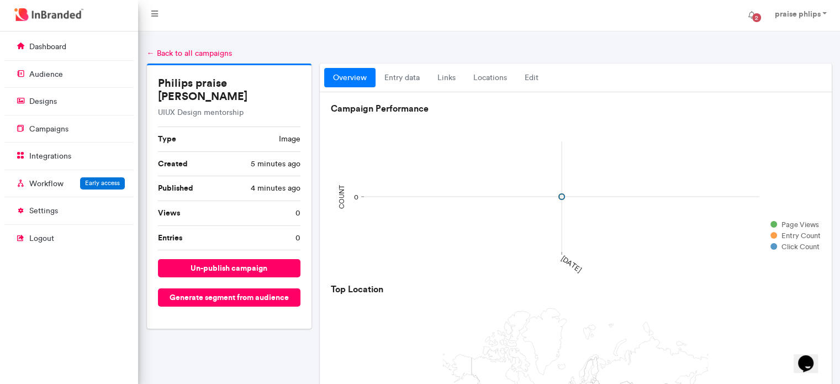
click at [181, 56] on link "← Back to all campaigns" at bounding box center [189, 53] width 85 height 9
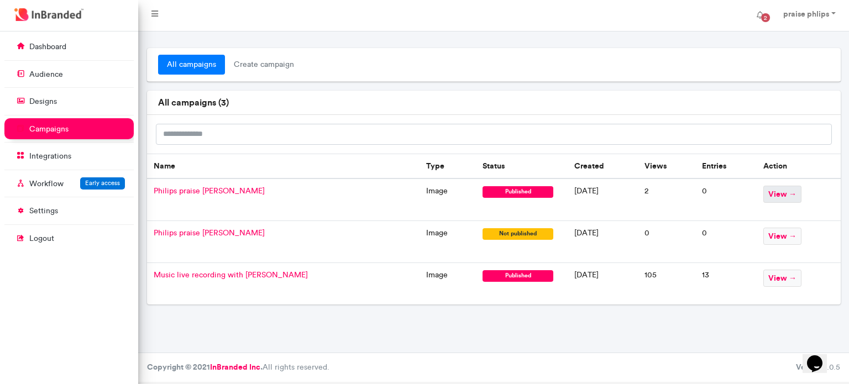
click at [777, 194] on span "view →" at bounding box center [782, 194] width 38 height 17
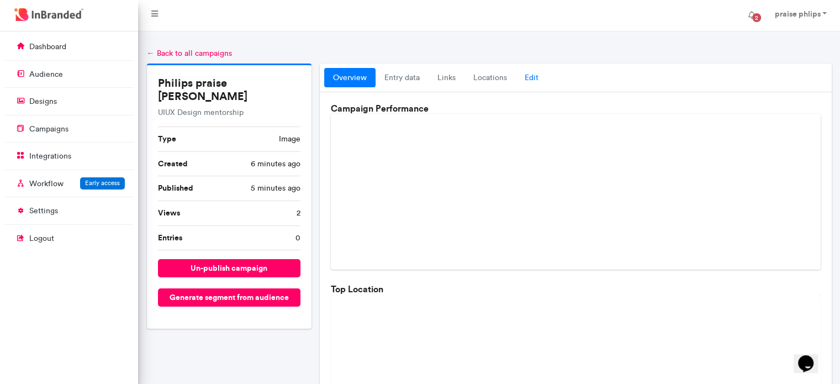
click at [530, 81] on link "Edit" at bounding box center [531, 78] width 31 height 20
click at [532, 76] on link "Edit" at bounding box center [531, 78] width 31 height 20
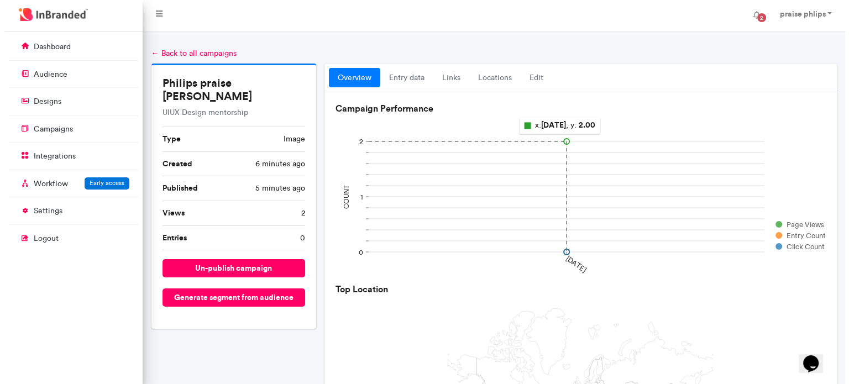
scroll to position [27, 0]
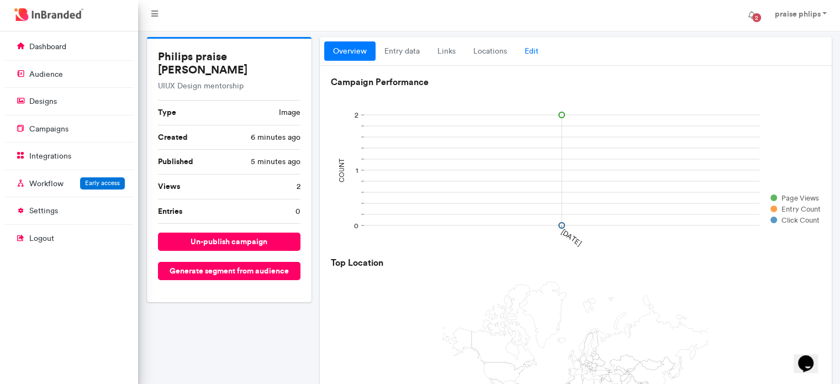
click at [528, 54] on link "Edit" at bounding box center [531, 51] width 31 height 20
click at [483, 57] on link "locations" at bounding box center [490, 51] width 51 height 20
click at [532, 51] on link "Edit" at bounding box center [531, 51] width 31 height 20
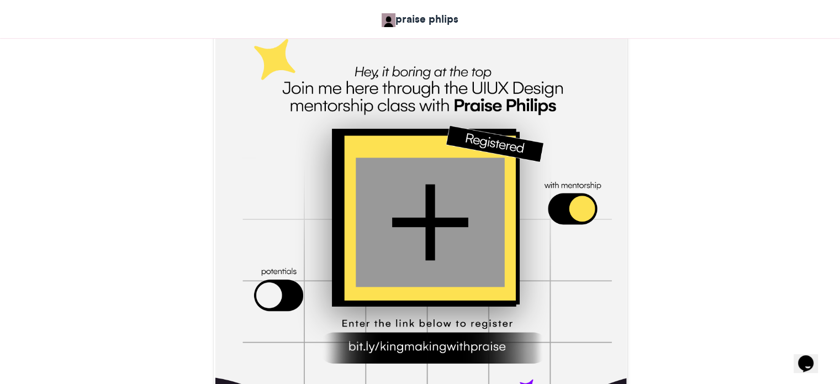
scroll to position [358, 0]
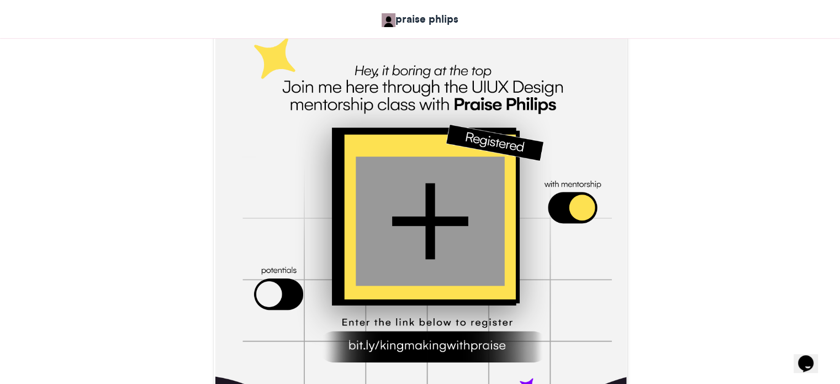
click at [422, 218] on div at bounding box center [430, 220] width 149 height 129
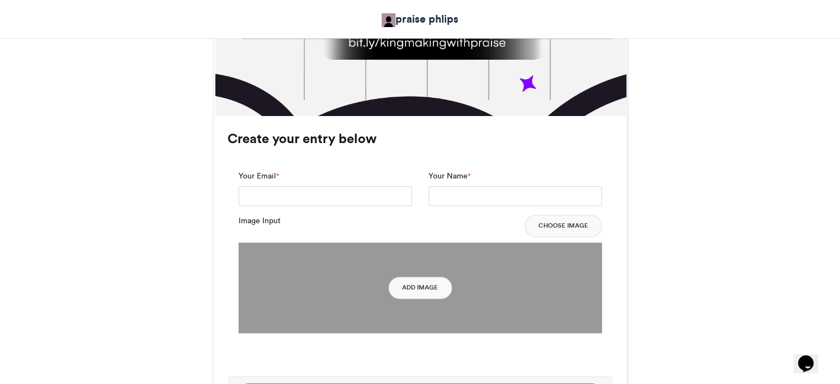
scroll to position [662, 0]
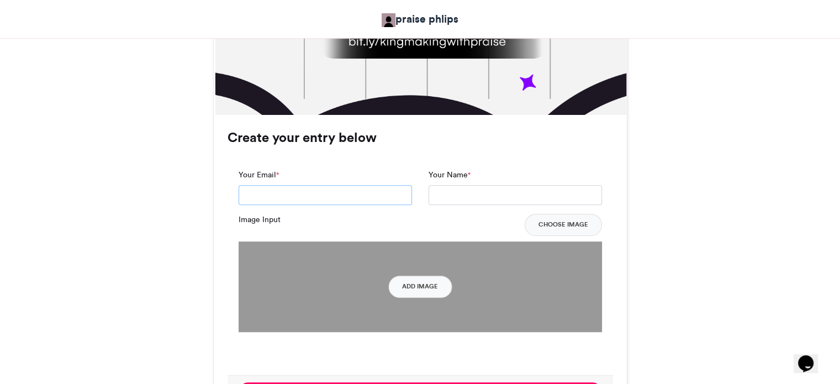
click at [301, 196] on input "Your Email *" at bounding box center [325, 195] width 173 height 20
type input "**********"
click at [460, 194] on input "Your Name *" at bounding box center [515, 195] width 173 height 20
type input "**********"
click at [422, 287] on button "Add Image" at bounding box center [420, 287] width 64 height 22
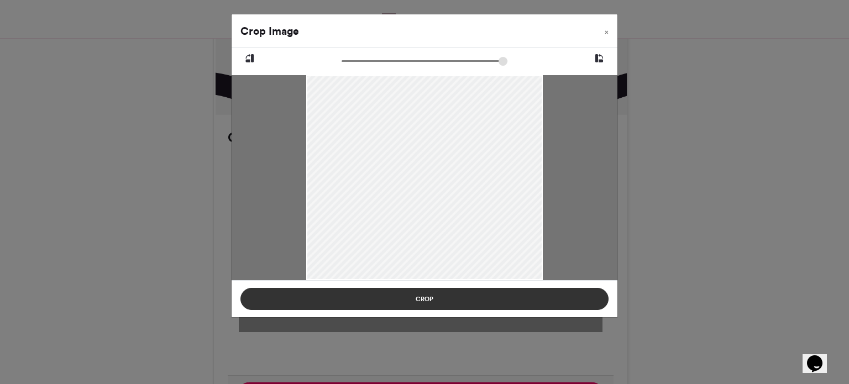
click at [406, 298] on button "Crop" at bounding box center [424, 299] width 368 height 22
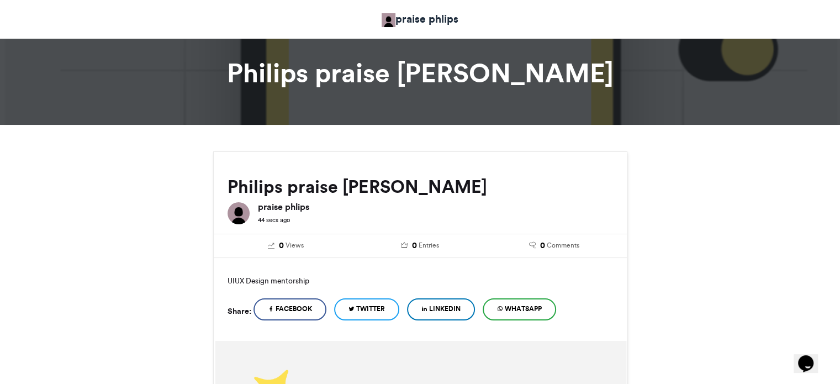
scroll to position [0, 0]
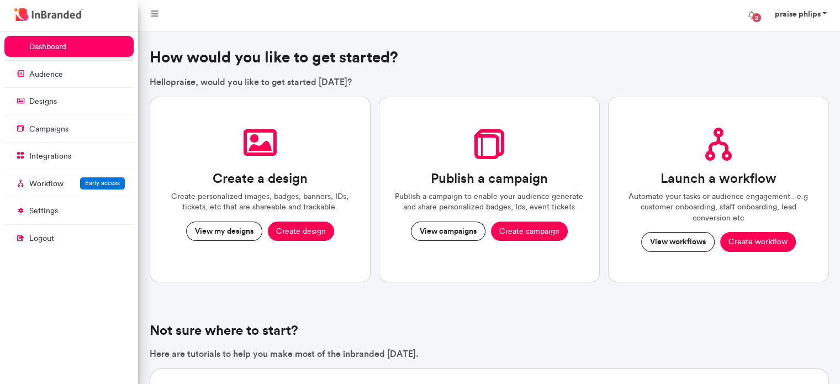
click at [825, 13] on link "praise phlips" at bounding box center [800, 15] width 72 height 22
click at [776, 88] on span "Logout" at bounding box center [794, 85] width 91 height 15
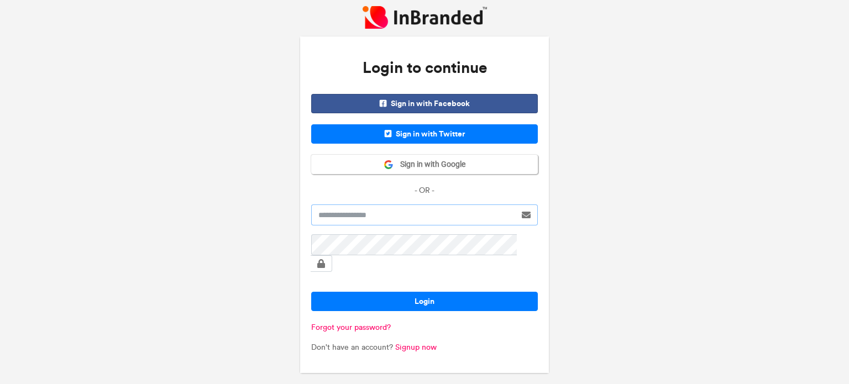
click at [346, 225] on input "text" at bounding box center [413, 214] width 204 height 21
click at [407, 343] on link "Signup now" at bounding box center [415, 347] width 41 height 9
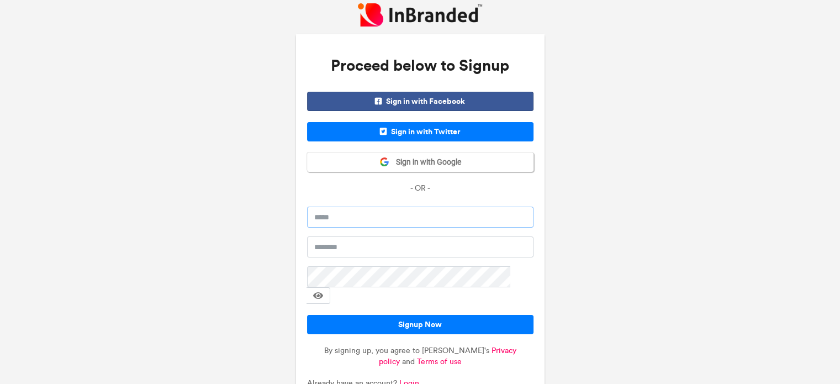
click at [340, 223] on input "email" at bounding box center [420, 217] width 227 height 21
type input "*"
type input "**********"
click at [339, 244] on input "text" at bounding box center [420, 246] width 227 height 21
click at [323, 291] on span at bounding box center [318, 295] width 10 height 9
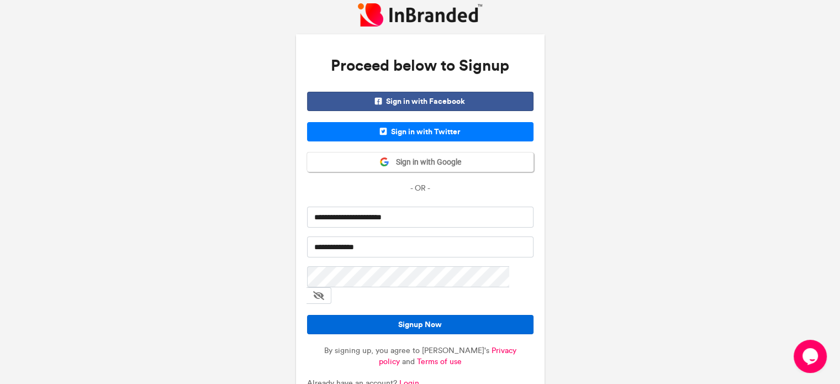
click at [419, 315] on button "Signup Now" at bounding box center [420, 324] width 227 height 19
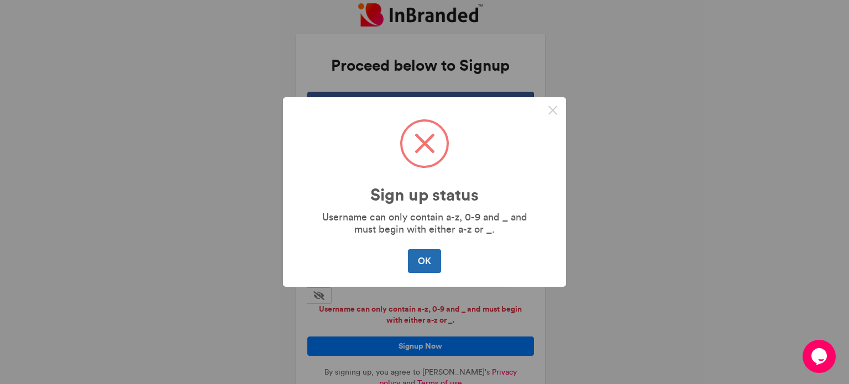
click at [418, 257] on button "OK" at bounding box center [424, 260] width 33 height 23
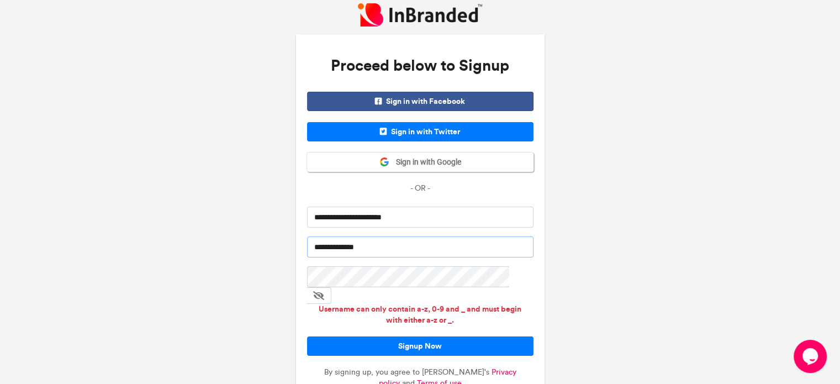
click at [335, 249] on input "**********" at bounding box center [420, 246] width 227 height 21
click at [337, 246] on input "**********" at bounding box center [420, 246] width 227 height 21
type input "**********"
drag, startPoint x: 362, startPoint y: 248, endPoint x: 214, endPoint y: 268, distance: 149.4
click at [214, 268] on div "**********" at bounding box center [420, 219] width 840 height 439
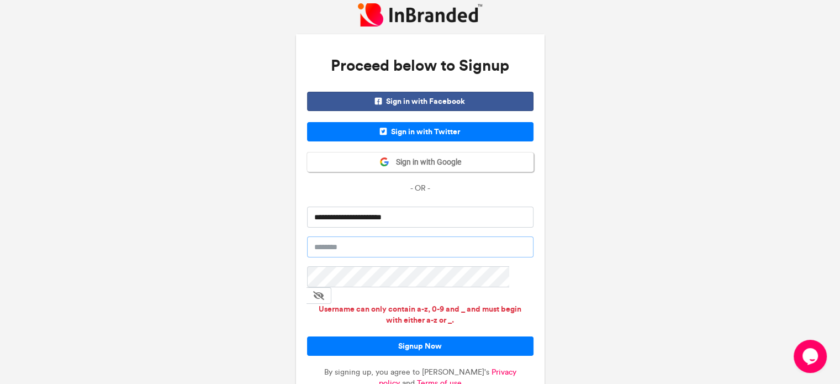
paste input "**********"
click at [314, 245] on input "**********" at bounding box center [420, 246] width 227 height 21
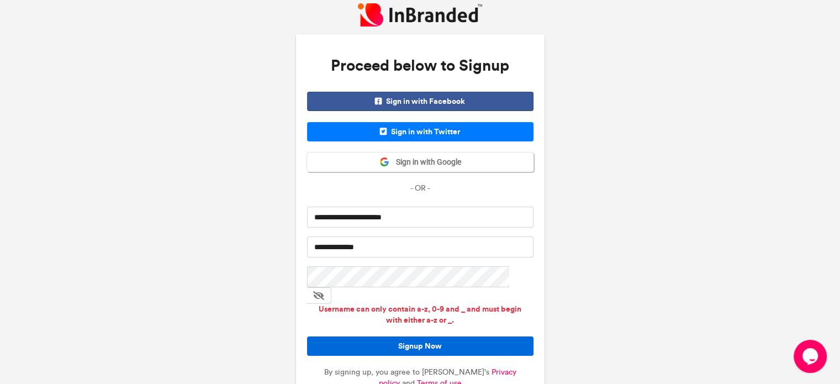
click at [340, 336] on button "Signup Now" at bounding box center [420, 345] width 227 height 19
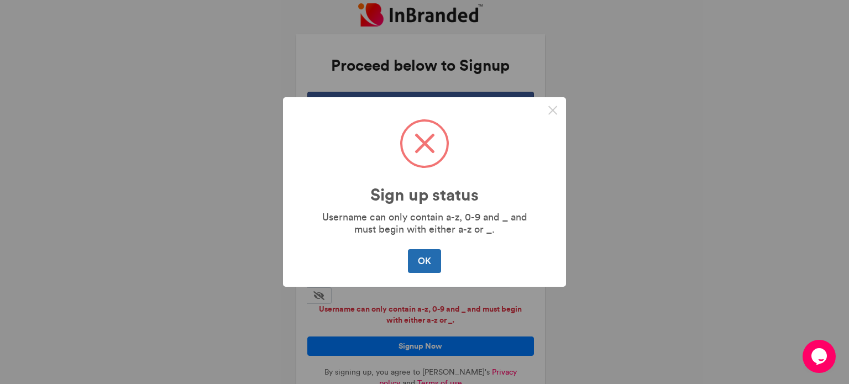
click at [425, 262] on button "OK" at bounding box center [424, 260] width 33 height 23
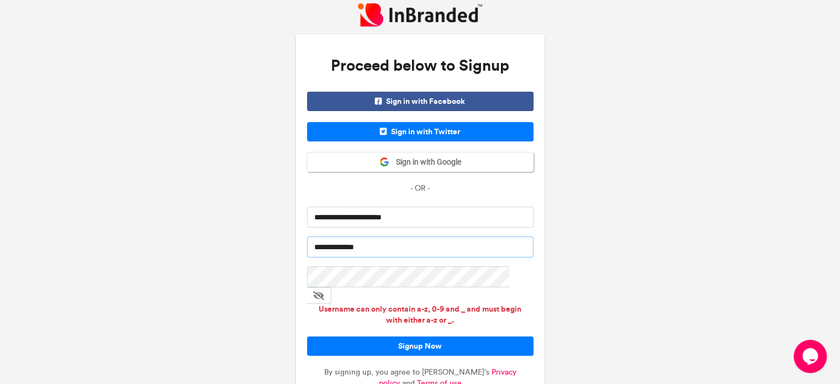
click at [345, 245] on input "**********" at bounding box center [420, 246] width 227 height 21
click at [325, 245] on input "**********" at bounding box center [420, 246] width 227 height 21
click at [379, 250] on input "**********" at bounding box center [420, 246] width 227 height 21
click at [307, 336] on button "Signup Now" at bounding box center [420, 345] width 227 height 19
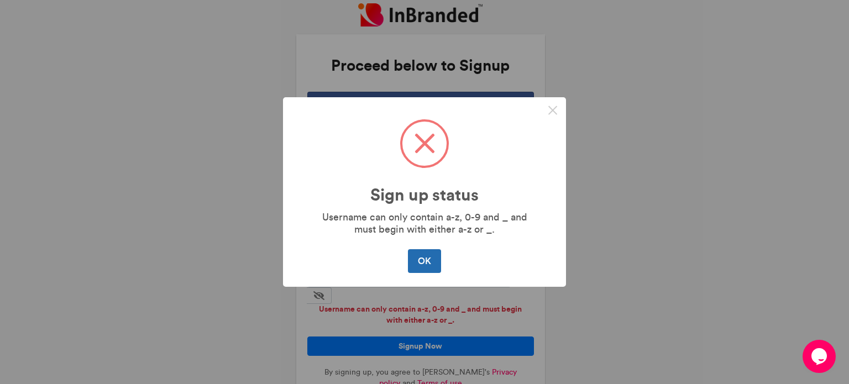
click at [428, 253] on button "OK" at bounding box center [424, 260] width 33 height 23
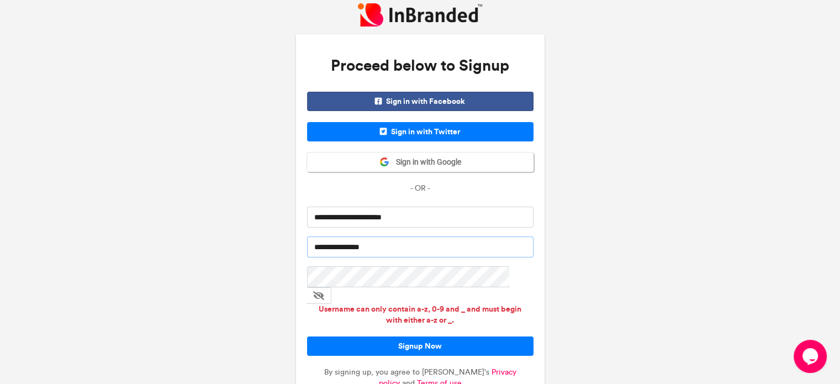
click at [319, 245] on input "**********" at bounding box center [420, 246] width 227 height 21
type input "**********"
click at [307, 336] on button "Signup Now" at bounding box center [420, 345] width 227 height 19
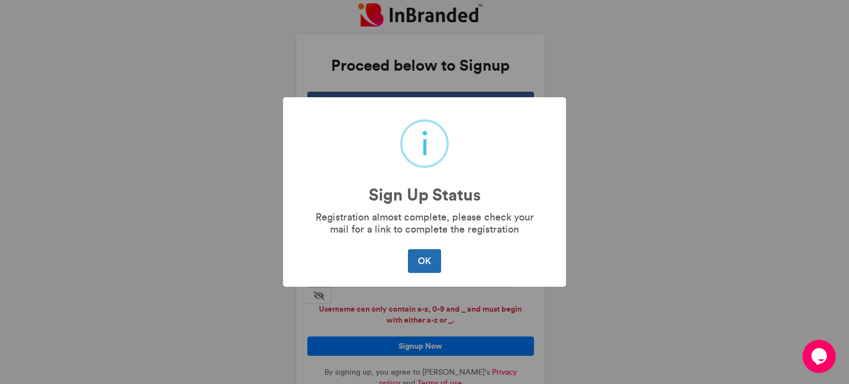
click at [424, 265] on button "OK" at bounding box center [424, 260] width 33 height 23
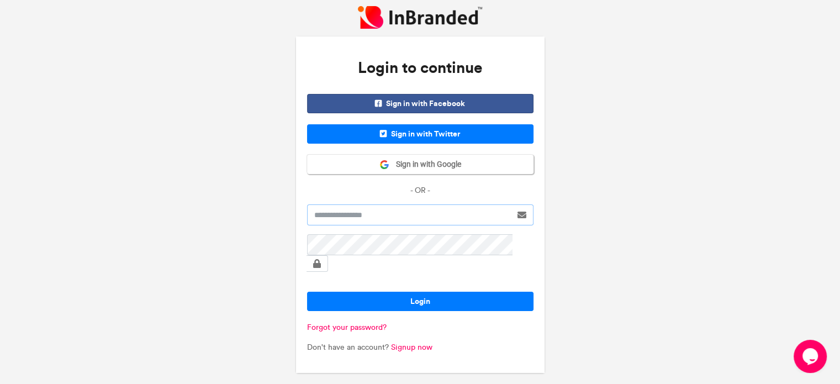
click at [381, 222] on input "text" at bounding box center [409, 214] width 204 height 21
type input "**********"
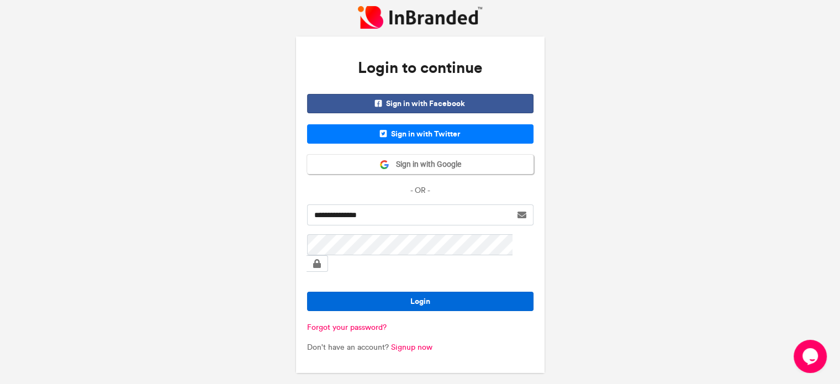
click at [380, 293] on button "Login" at bounding box center [420, 301] width 227 height 19
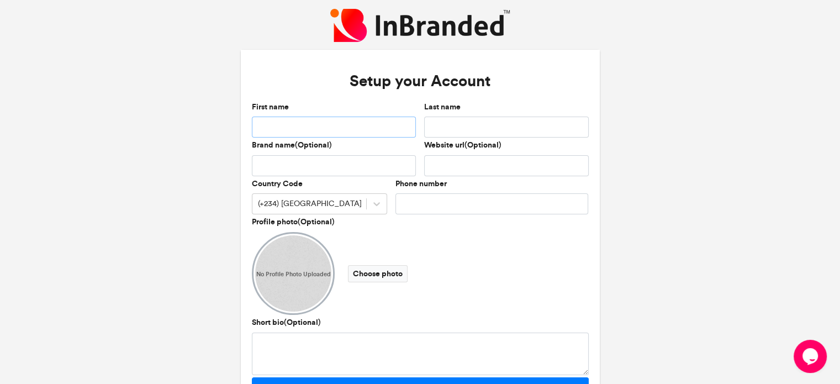
click at [298, 131] on input "First name" at bounding box center [334, 127] width 165 height 21
type input "******"
type input "*******"
drag, startPoint x: 452, startPoint y: 203, endPoint x: 446, endPoint y: 204, distance: 5.6
click at [446, 204] on input "**********" at bounding box center [492, 203] width 193 height 21
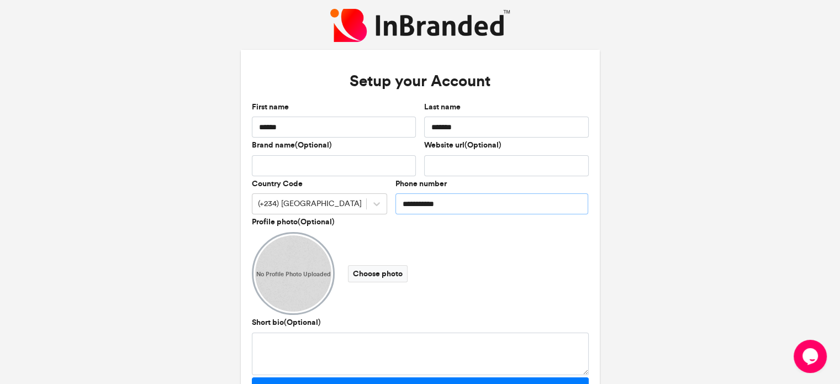
drag, startPoint x: 453, startPoint y: 203, endPoint x: 418, endPoint y: 205, distance: 34.8
click at [418, 205] on input "**********" at bounding box center [492, 203] width 193 height 21
type input "**********"
click at [338, 203] on div "(+234) Nigeria" at bounding box center [310, 204] width 114 height 18
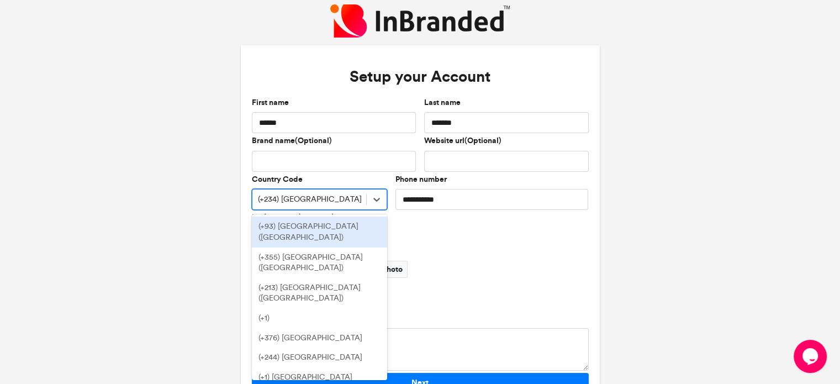
scroll to position [5, 0]
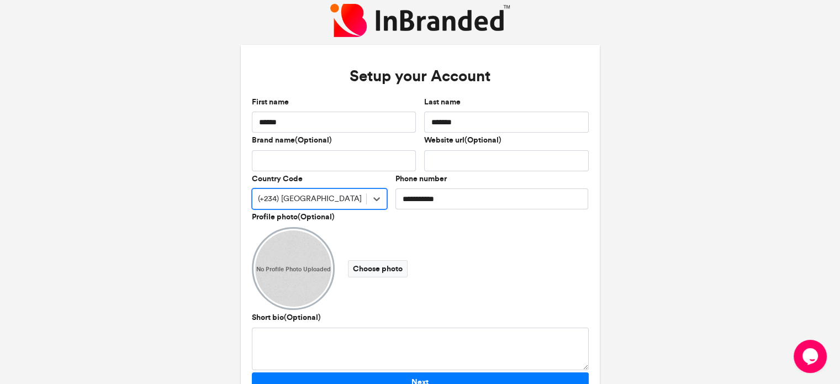
click at [359, 198] on div "(+234) Nigeria" at bounding box center [310, 199] width 114 height 18
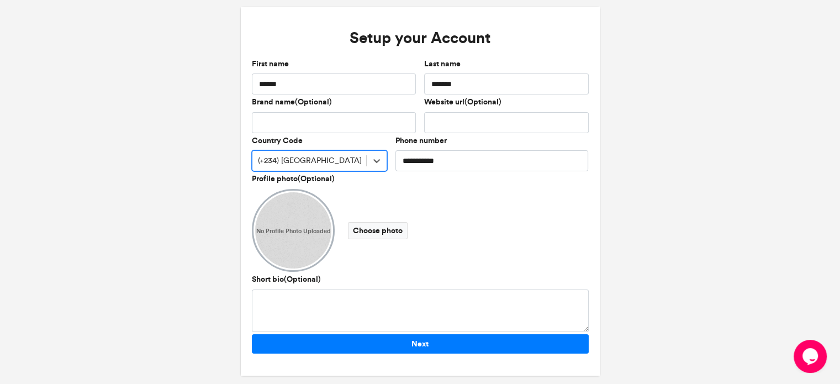
scroll to position [51, 0]
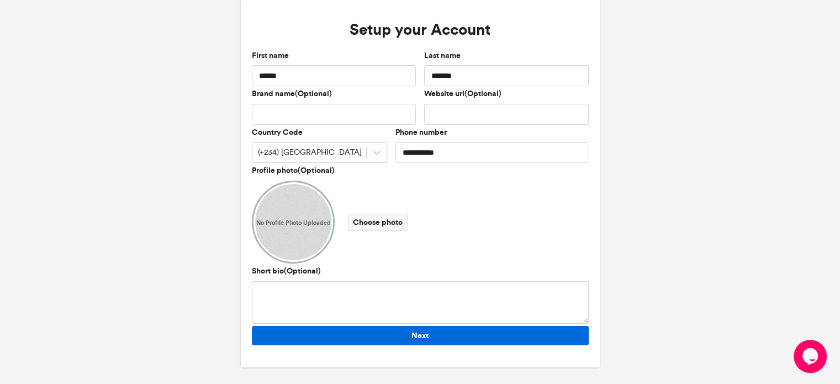
click at [326, 333] on button "Next" at bounding box center [420, 335] width 337 height 19
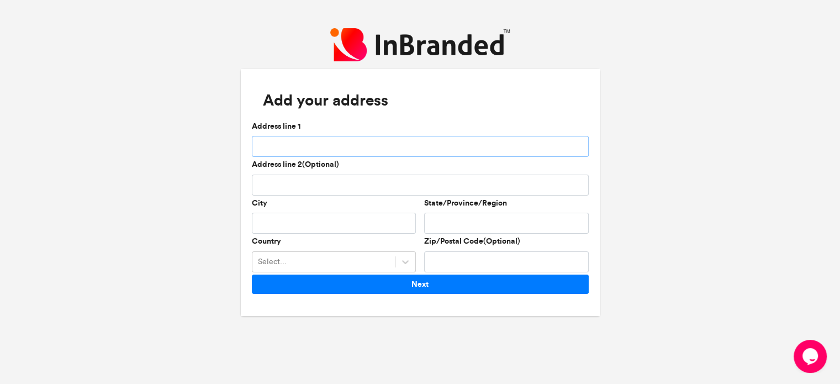
click at [296, 143] on input "Address line 1" at bounding box center [420, 146] width 337 height 21
type input "**********"
type input "********"
type input "***"
type input "******"
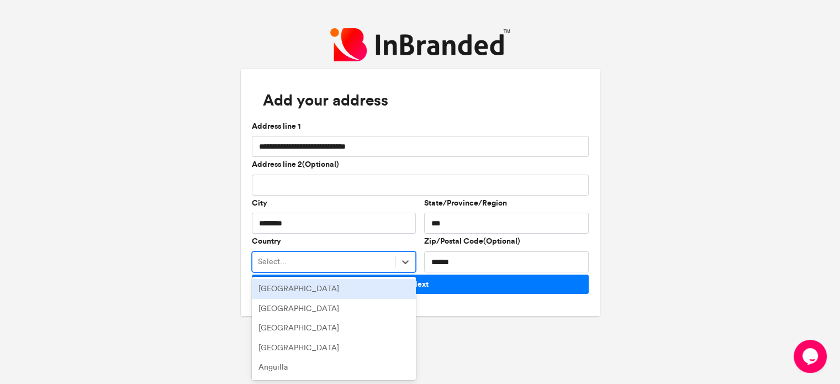
click at [320, 260] on div "Select..." at bounding box center [324, 262] width 143 height 18
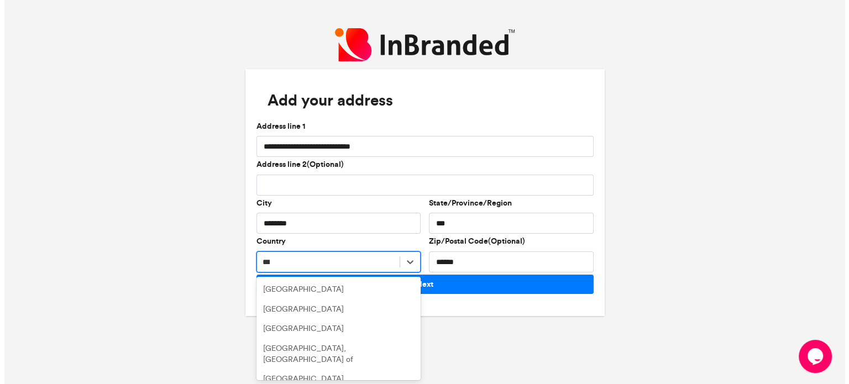
scroll to position [0, 0]
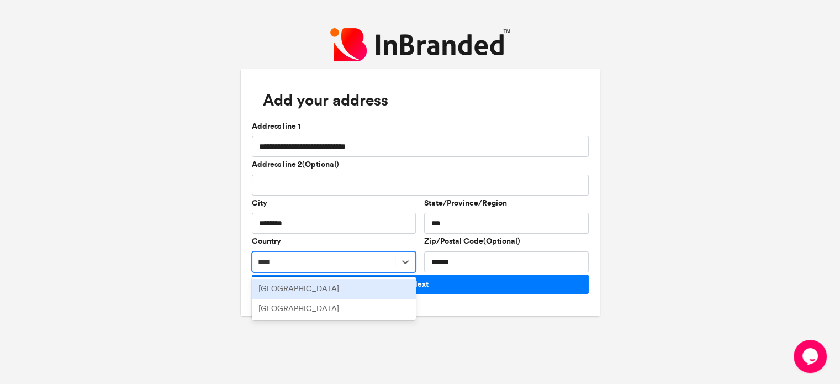
type input "*****"
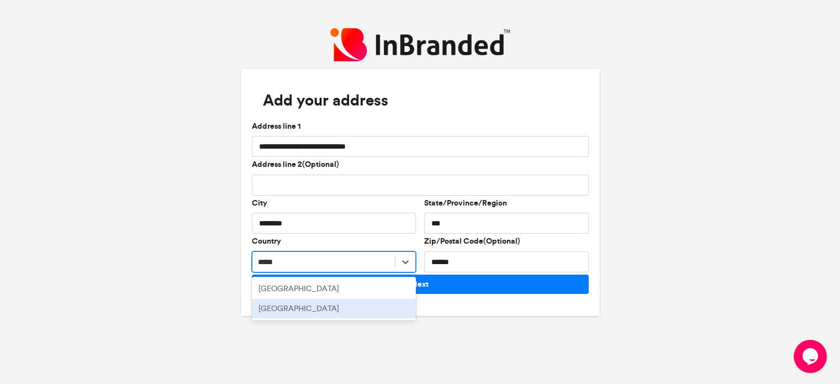
click at [282, 307] on div "Nigeria" at bounding box center [334, 309] width 165 height 20
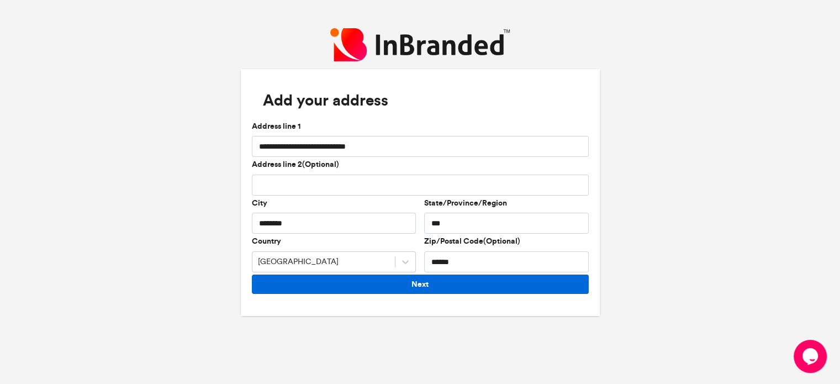
click at [308, 287] on button "Next" at bounding box center [420, 284] width 337 height 19
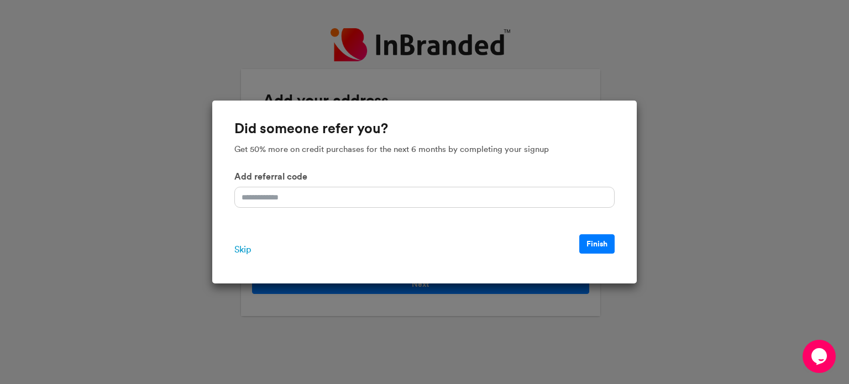
click at [245, 248] on span "Skip" at bounding box center [242, 249] width 17 height 13
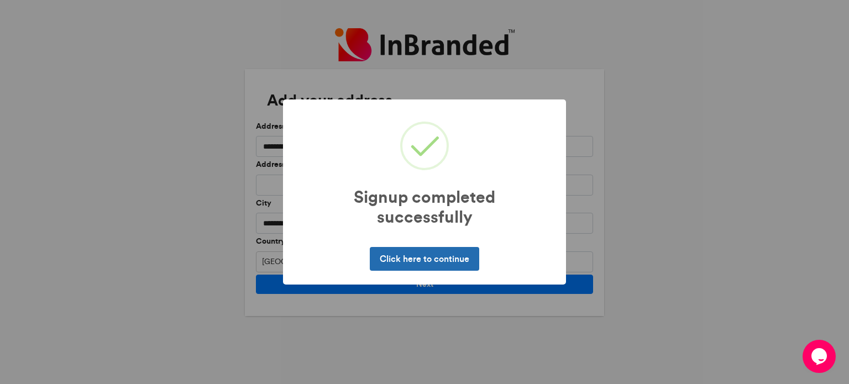
click at [427, 258] on button "Click here to continue" at bounding box center [424, 258] width 109 height 23
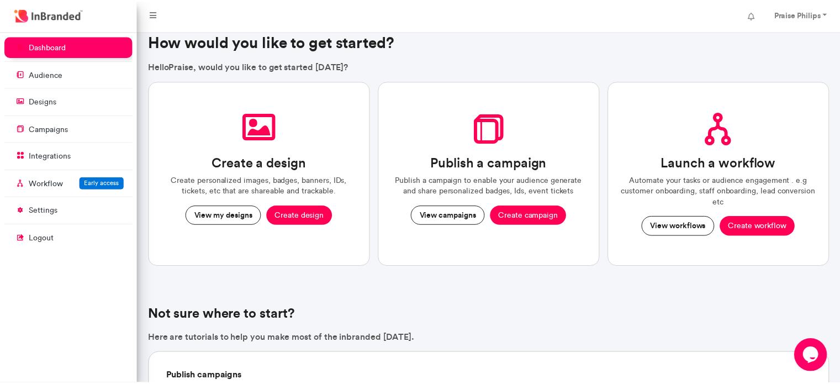
scroll to position [47, 0]
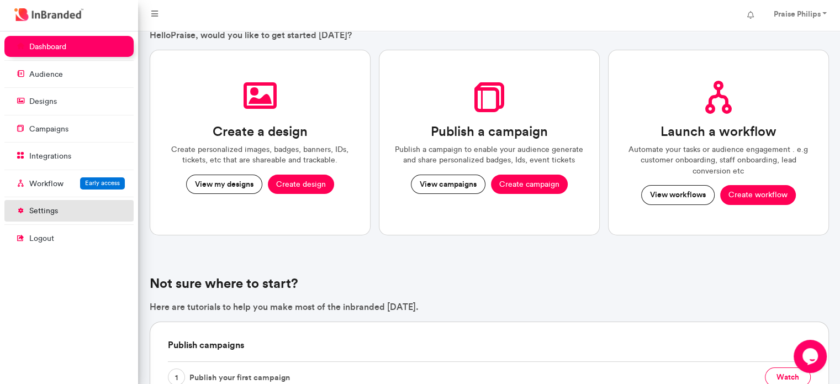
click at [46, 212] on p "settings" at bounding box center [43, 211] width 29 height 11
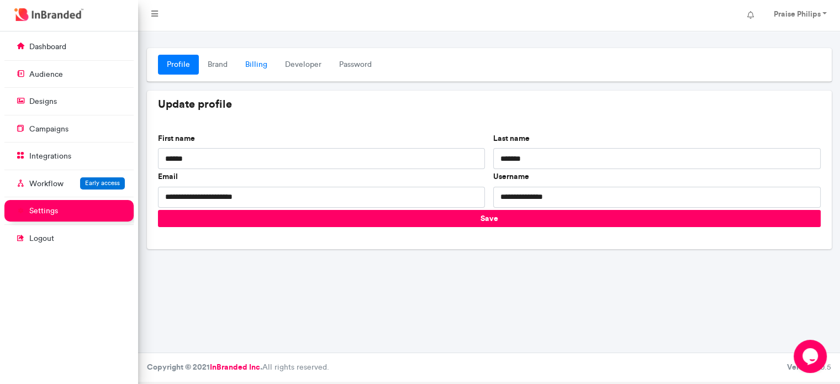
click at [256, 68] on link "Billing" at bounding box center [256, 65] width 40 height 20
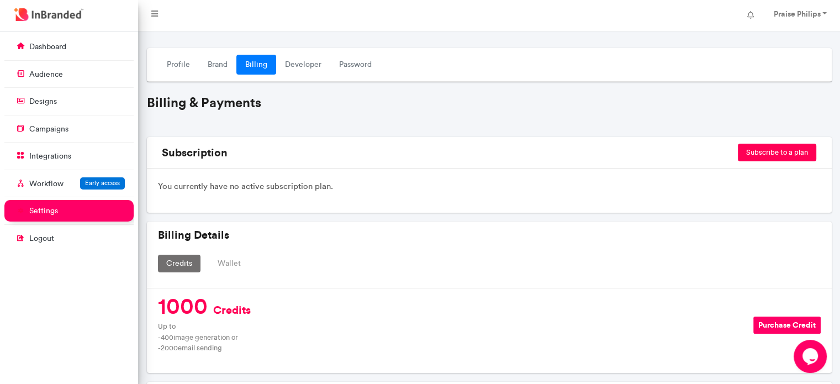
click at [223, 262] on button "Wallet" at bounding box center [229, 264] width 40 height 18
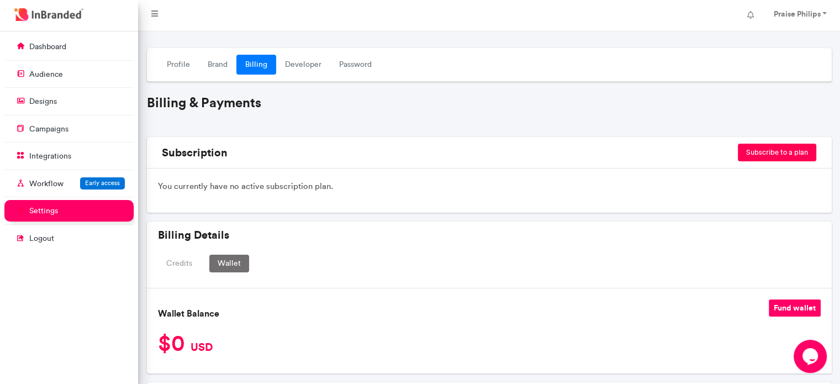
click at [186, 260] on button "Credits" at bounding box center [179, 264] width 43 height 18
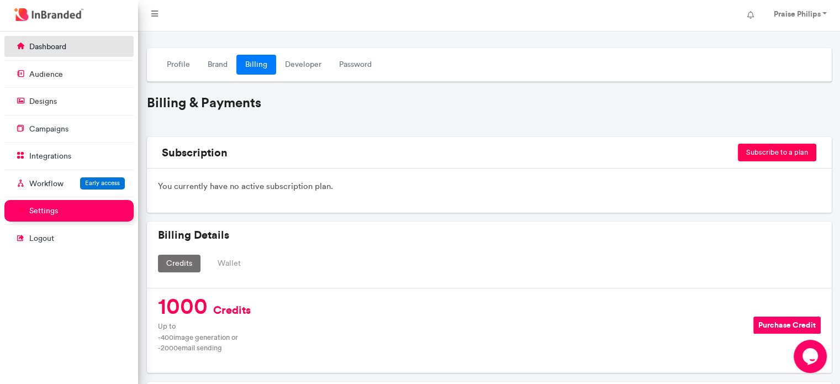
click at [57, 50] on p "dashboard" at bounding box center [47, 46] width 37 height 11
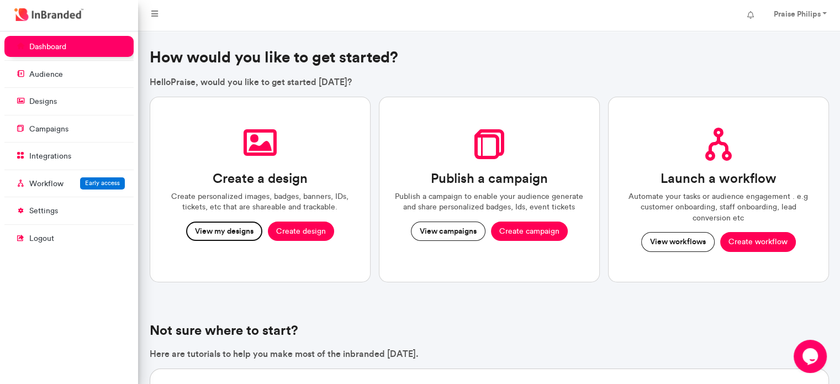
click at [233, 229] on button "View my designs" at bounding box center [224, 232] width 76 height 20
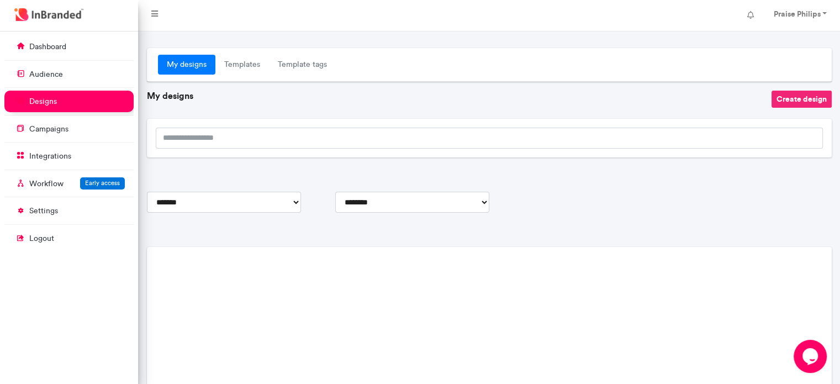
click at [809, 99] on button "Create design" at bounding box center [802, 99] width 60 height 17
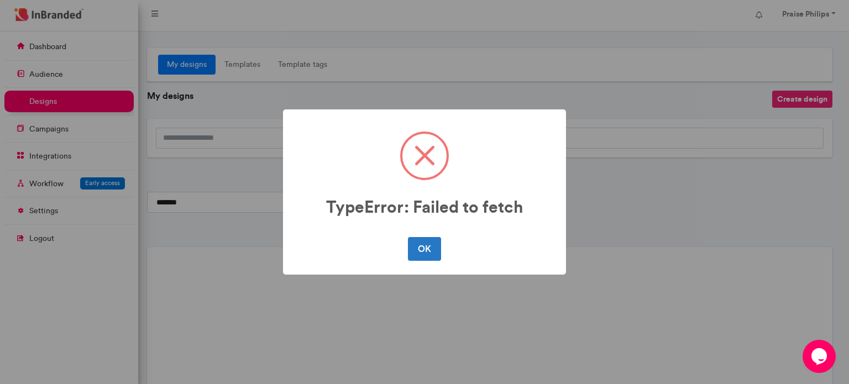
click at [408, 237] on button "OK" at bounding box center [424, 248] width 33 height 23
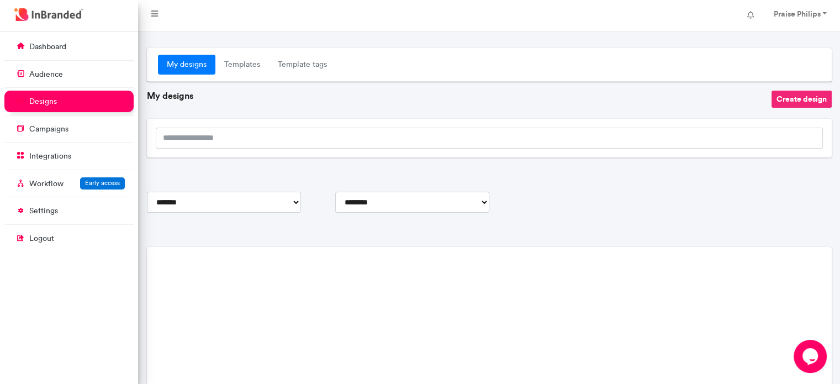
click at [794, 94] on button "Create design" at bounding box center [802, 99] width 60 height 17
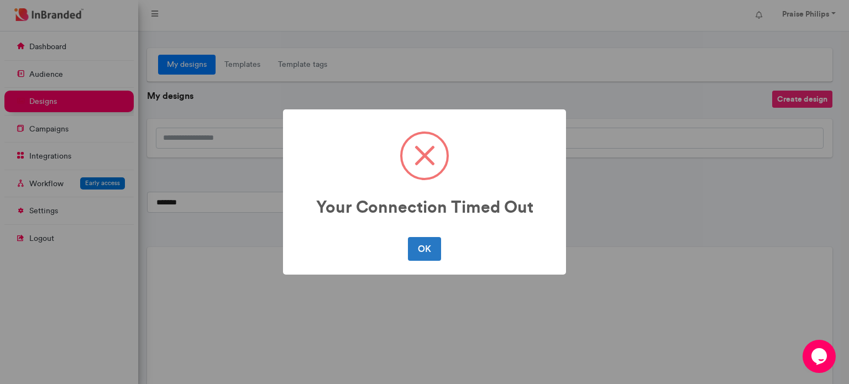
click at [408, 237] on button "OK" at bounding box center [424, 248] width 33 height 23
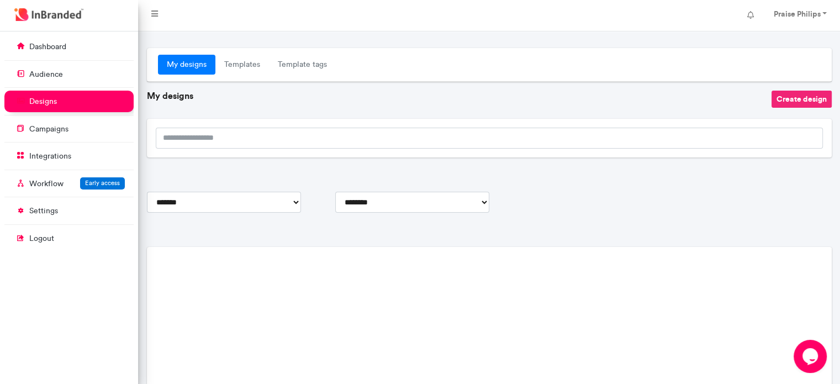
click at [794, 94] on button "Create design" at bounding box center [802, 99] width 60 height 17
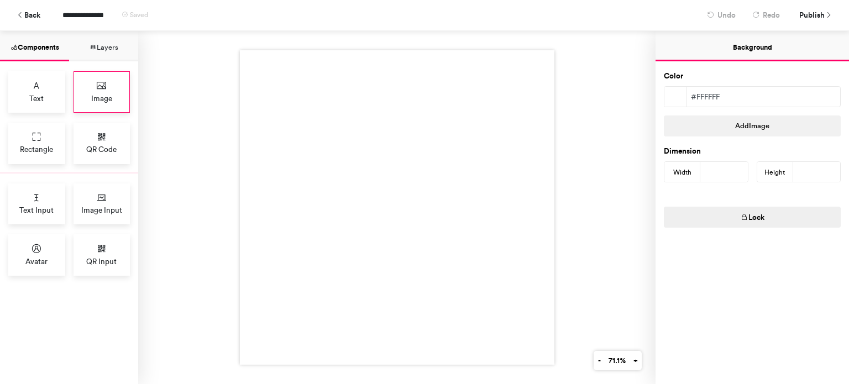
click at [101, 101] on span "Image" at bounding box center [101, 98] width 21 height 11
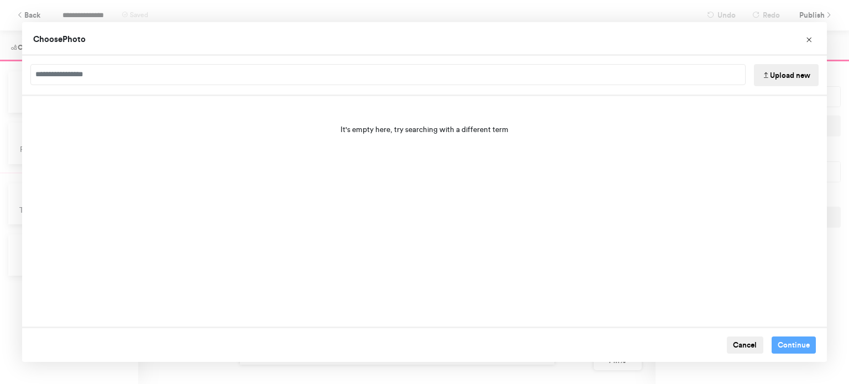
click at [791, 71] on button "Upload new" at bounding box center [786, 75] width 65 height 22
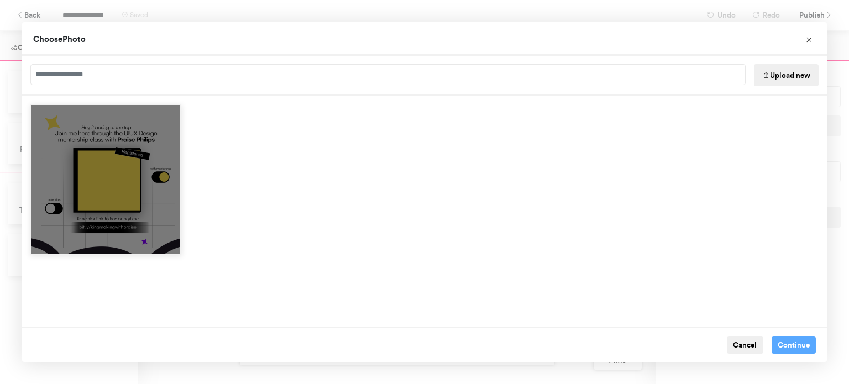
click at [118, 191] on div "Choose Image" at bounding box center [105, 179] width 151 height 151
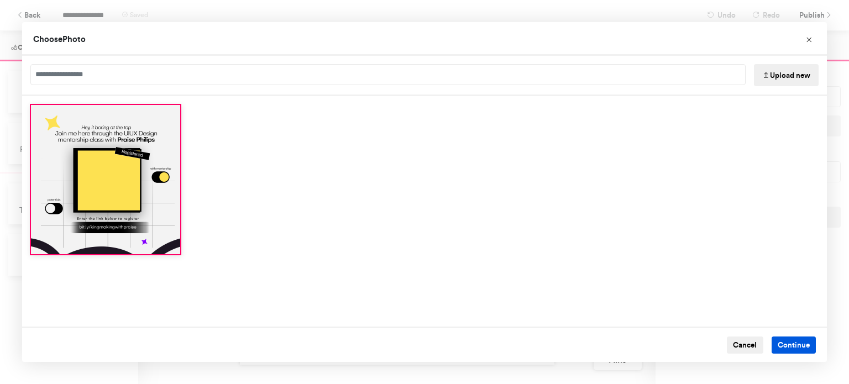
click at [796, 344] on button "Continue" at bounding box center [793, 345] width 45 height 18
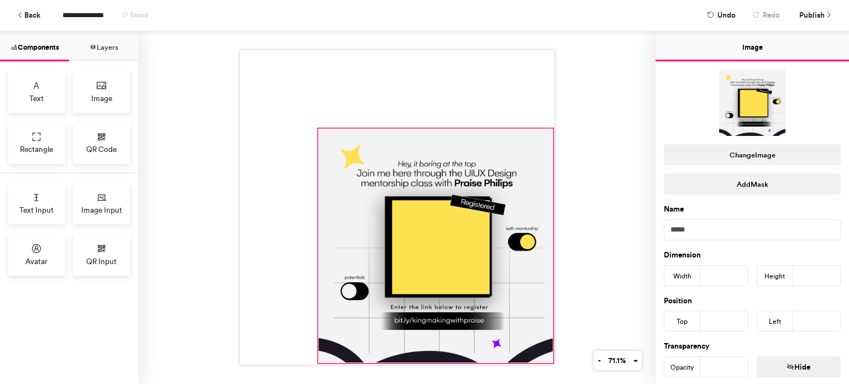
drag, startPoint x: 390, startPoint y: 202, endPoint x: 545, endPoint y: 357, distance: 220.0
click at [545, 357] on div at bounding box center [397, 207] width 314 height 314
type input "***"
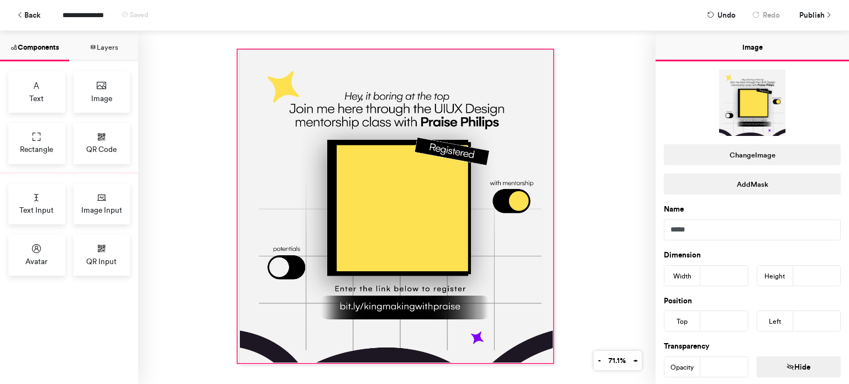
drag, startPoint x: 314, startPoint y: 127, endPoint x: 232, endPoint y: 49, distance: 113.3
click at [232, 49] on div at bounding box center [396, 207] width 517 height 353
type input "***"
type input "*"
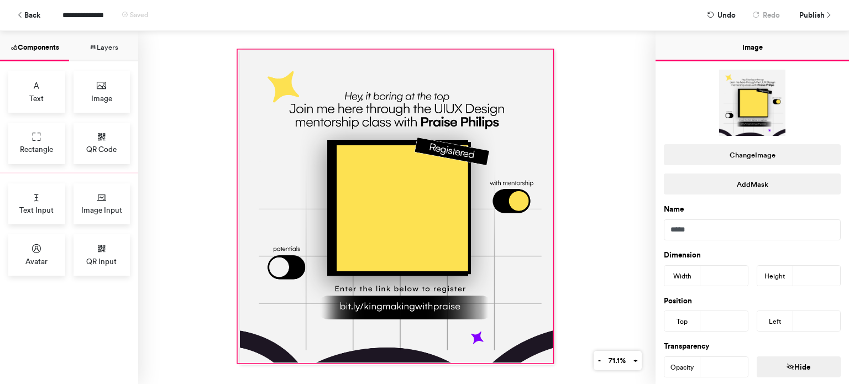
type input "**"
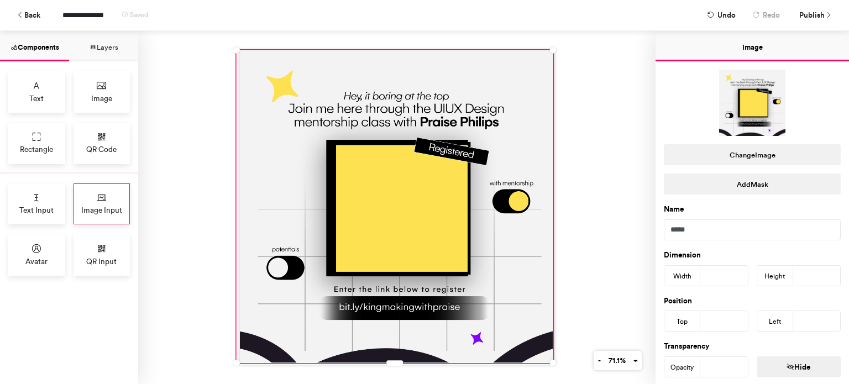
click at [92, 209] on span "Image Input" at bounding box center [101, 209] width 41 height 11
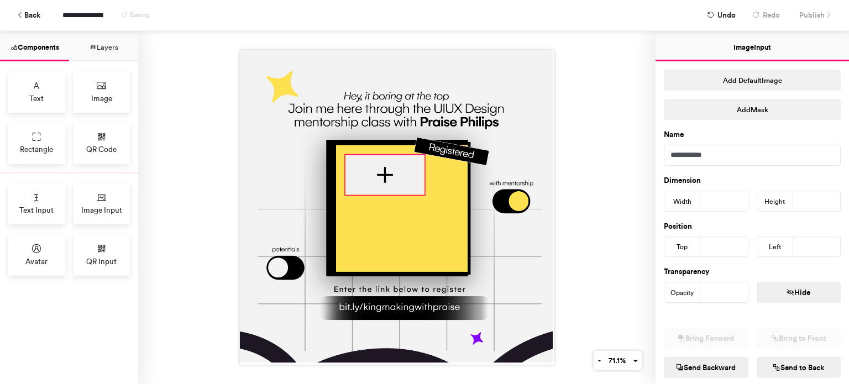
drag, startPoint x: 360, startPoint y: 139, endPoint x: 387, endPoint y: 165, distance: 37.9
click at [387, 165] on div at bounding box center [384, 174] width 78 height 39
type input "***"
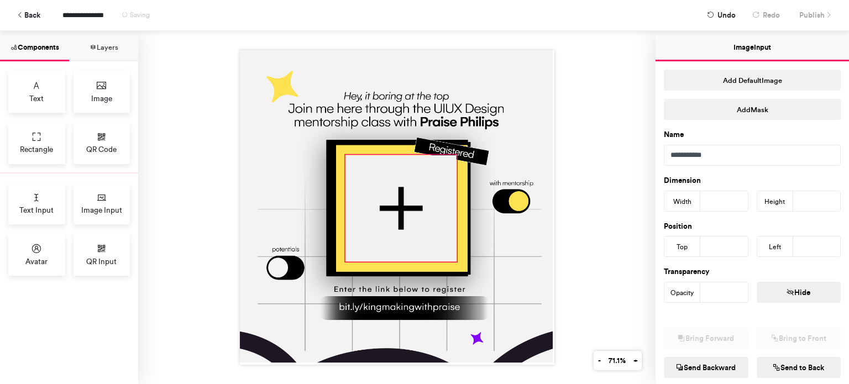
drag, startPoint x: 419, startPoint y: 190, endPoint x: 451, endPoint y: 256, distance: 74.1
click at [451, 256] on div at bounding box center [397, 207] width 314 height 314
type input "***"
click at [401, 205] on div at bounding box center [400, 211] width 111 height 106
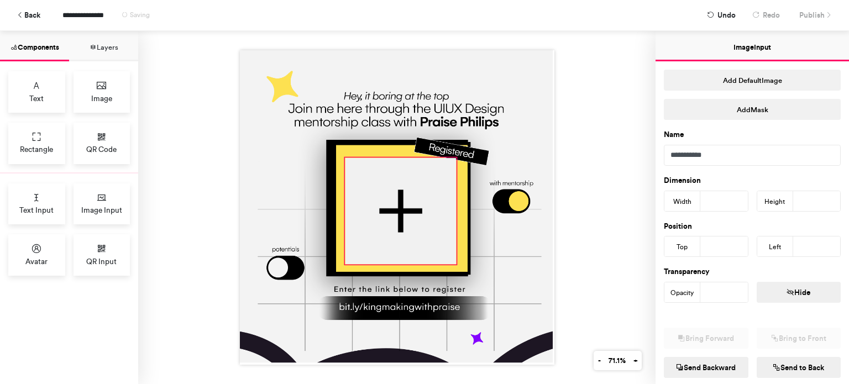
type input "***"
click at [402, 206] on div at bounding box center [401, 212] width 111 height 106
type input "***"
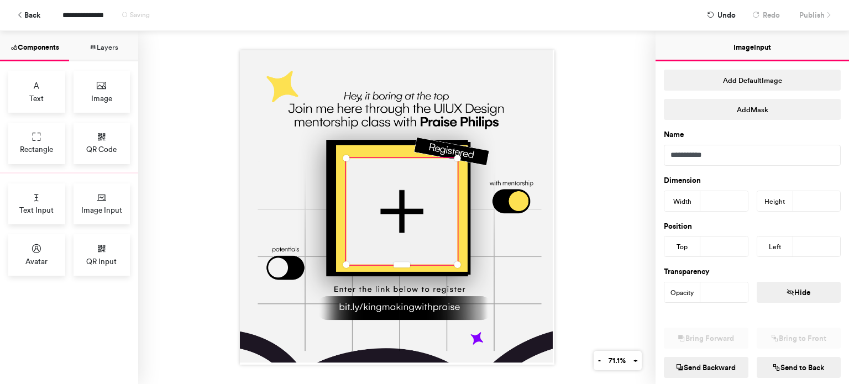
click at [575, 181] on div at bounding box center [396, 207] width 517 height 353
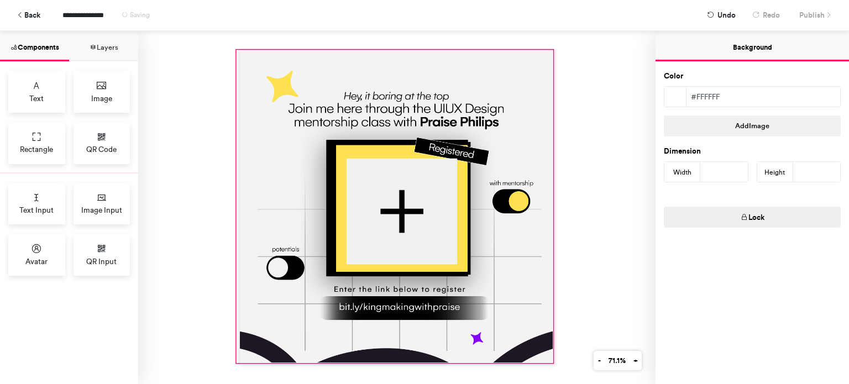
click at [513, 218] on div at bounding box center [394, 206] width 316 height 312
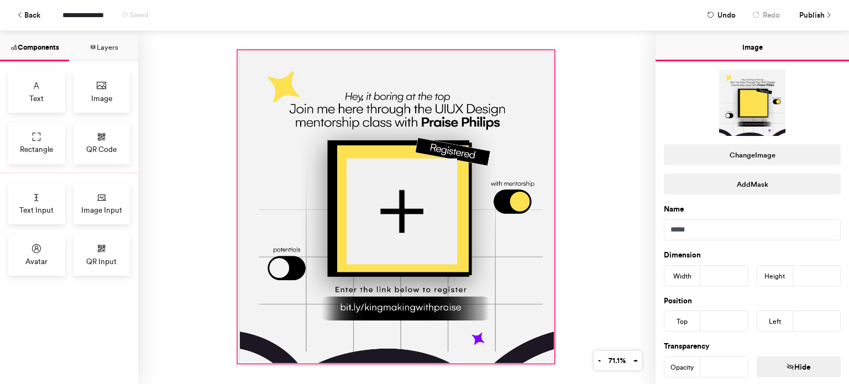
click at [501, 240] on div at bounding box center [396, 207] width 316 height 312
type input "*"
type input "**"
click at [586, 227] on div at bounding box center [396, 207] width 517 height 353
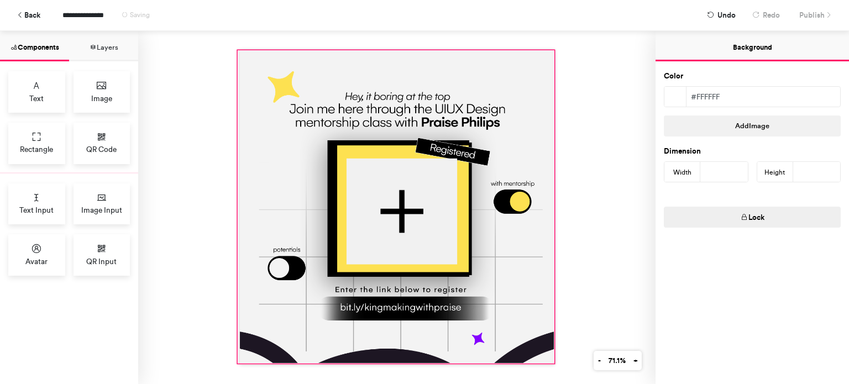
click at [475, 335] on div at bounding box center [396, 207] width 316 height 312
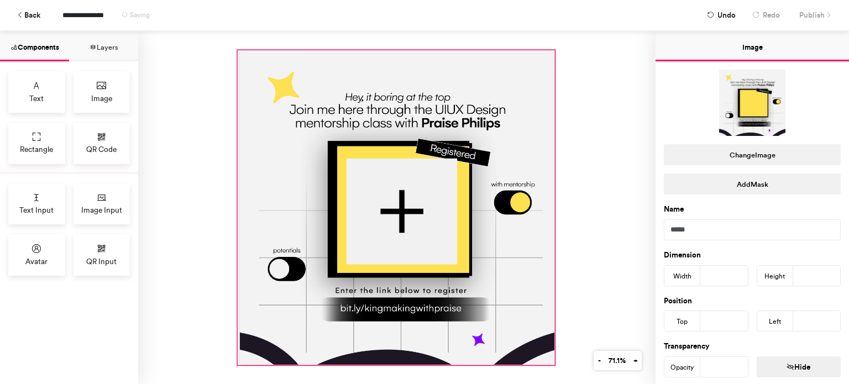
click at [549, 359] on div at bounding box center [397, 207] width 314 height 314
type input "***"
click at [598, 298] on div at bounding box center [396, 207] width 517 height 353
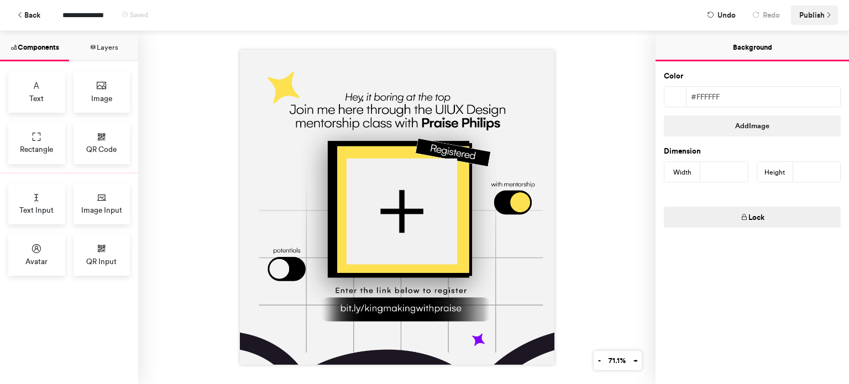
click at [811, 10] on span "Publish" at bounding box center [811, 15] width 25 height 19
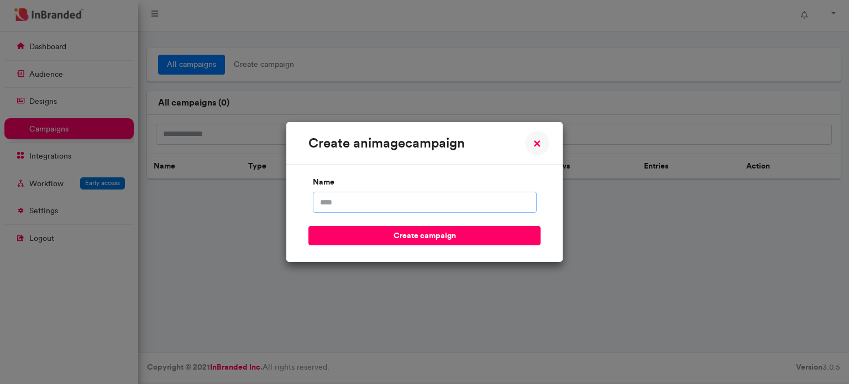
click at [338, 197] on input "name" at bounding box center [425, 202] width 224 height 21
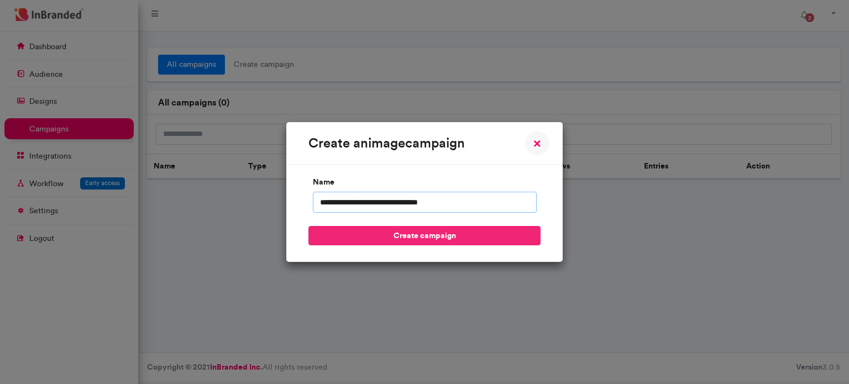
type input "**********"
click at [363, 236] on button "create campaign" at bounding box center [424, 235] width 232 height 19
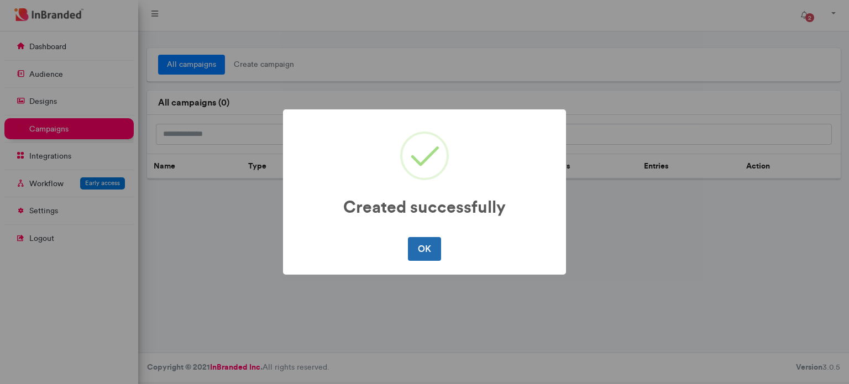
click at [424, 246] on button "OK" at bounding box center [424, 248] width 33 height 23
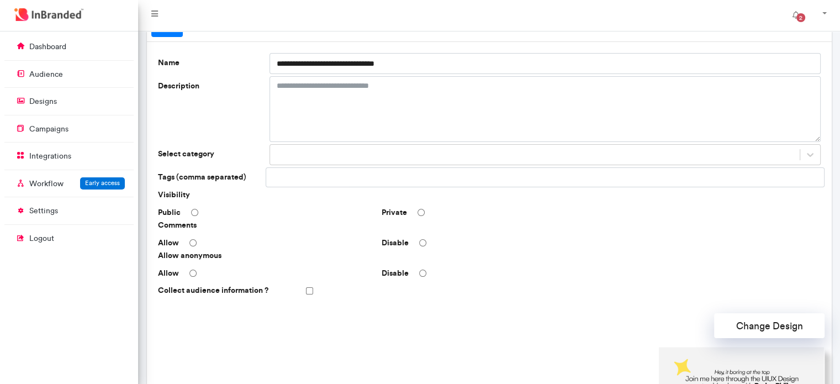
scroll to position [40, 0]
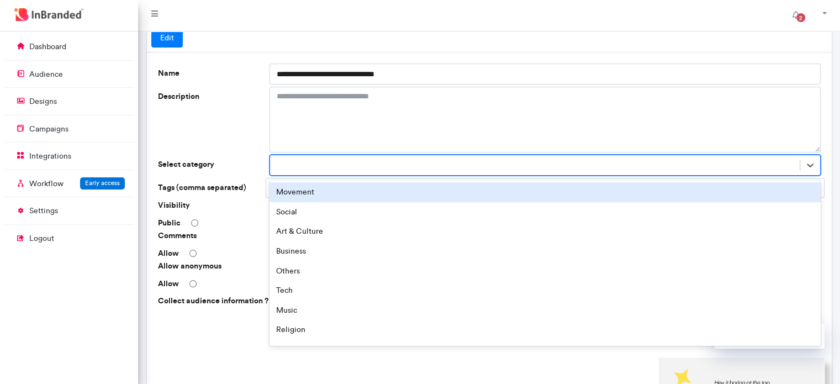
click at [559, 172] on div at bounding box center [535, 165] width 530 height 18
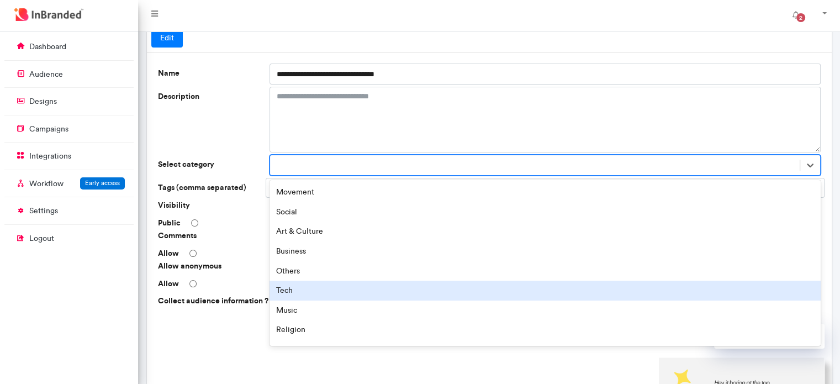
click at [328, 289] on div "Tech" at bounding box center [545, 291] width 551 height 20
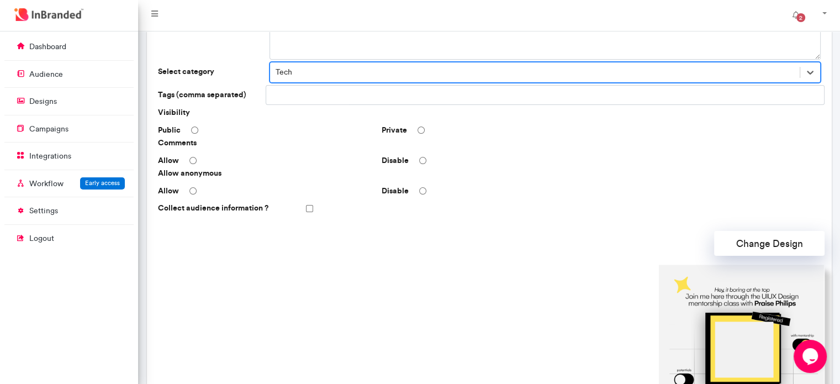
scroll to position [99, 0]
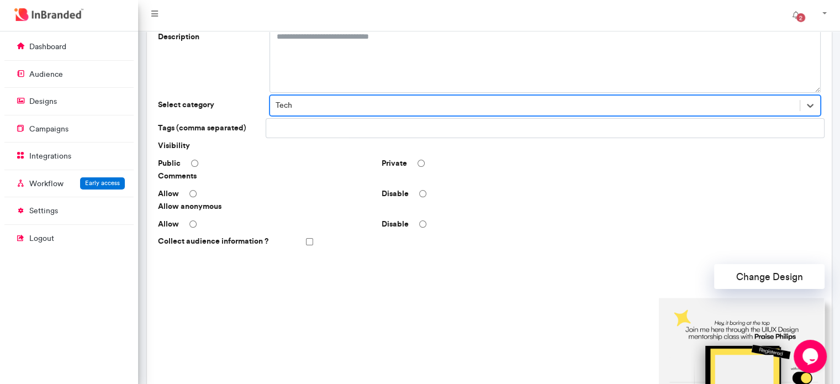
click at [423, 197] on div "Disable" at bounding box center [489, 193] width 224 height 11
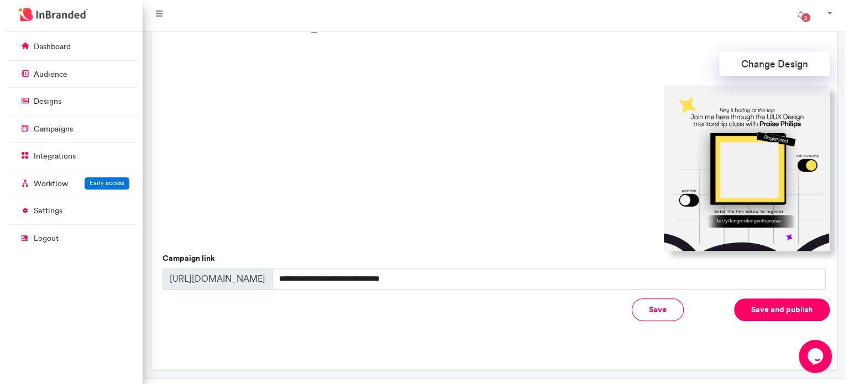
scroll to position [334, 0]
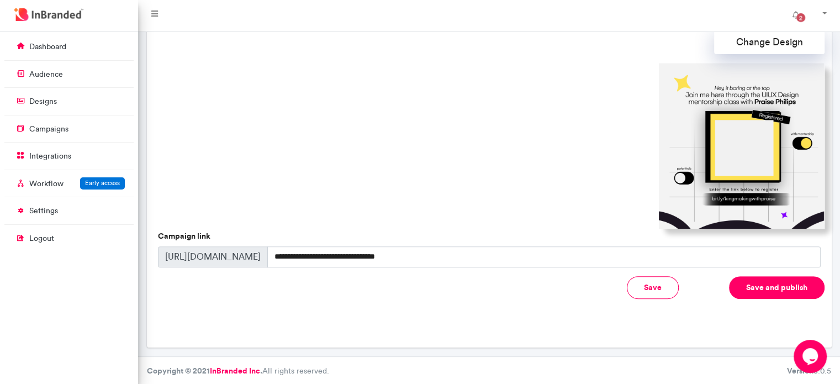
click at [760, 280] on button "Save and publish" at bounding box center [777, 287] width 96 height 23
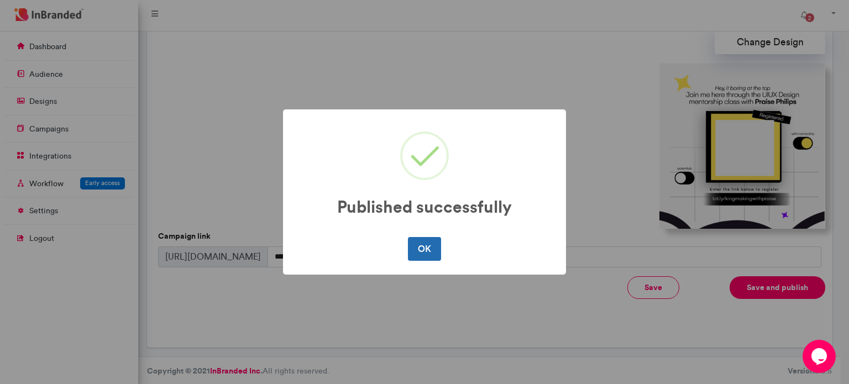
click at [427, 241] on button "OK" at bounding box center [424, 248] width 33 height 23
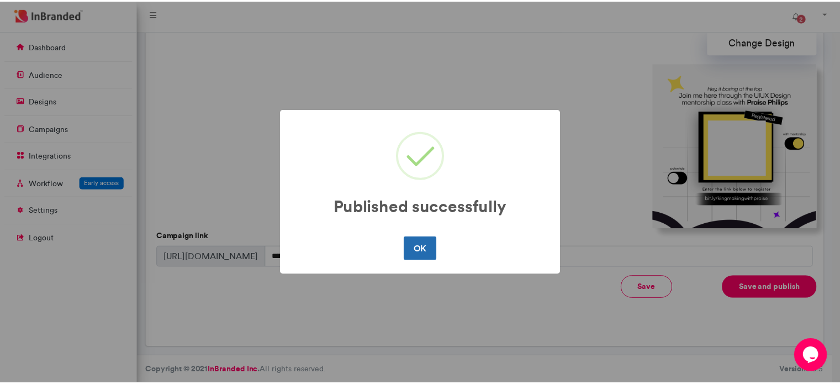
scroll to position [0, 0]
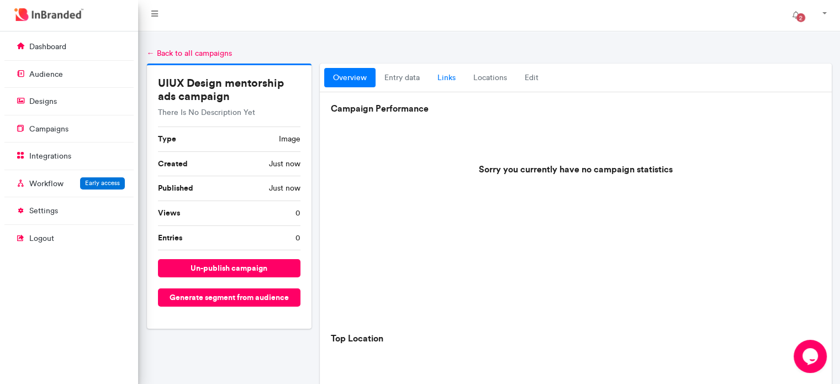
click at [443, 76] on link "links" at bounding box center [447, 78] width 36 height 20
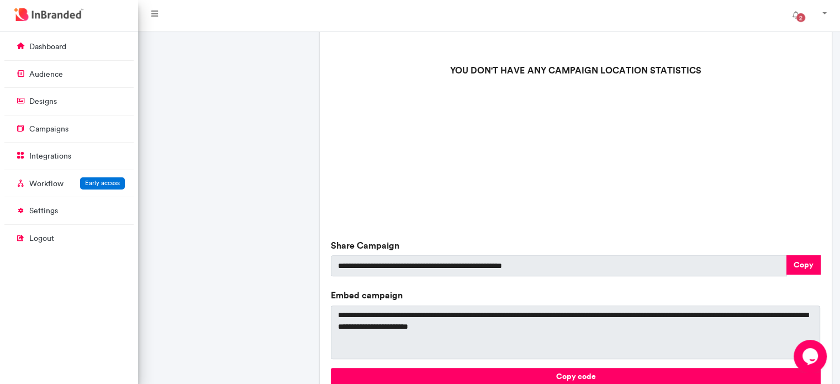
scroll to position [334, 0]
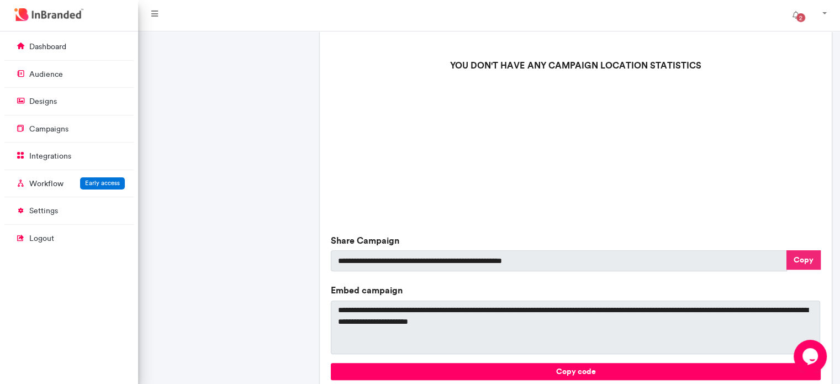
click at [807, 264] on button "Copy" at bounding box center [804, 259] width 34 height 19
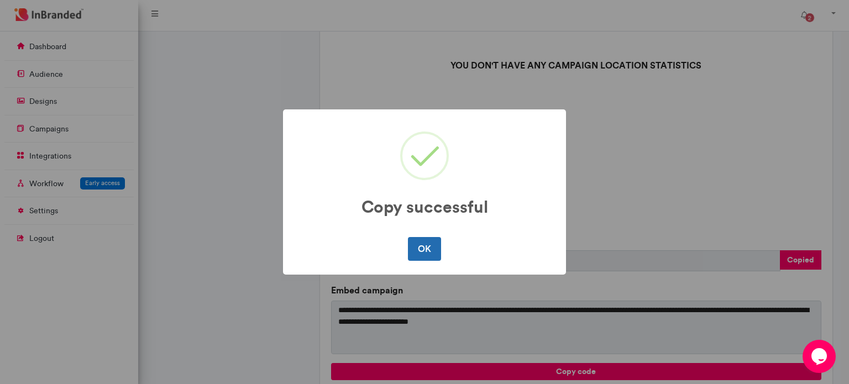
click at [418, 245] on button "OK" at bounding box center [424, 248] width 33 height 23
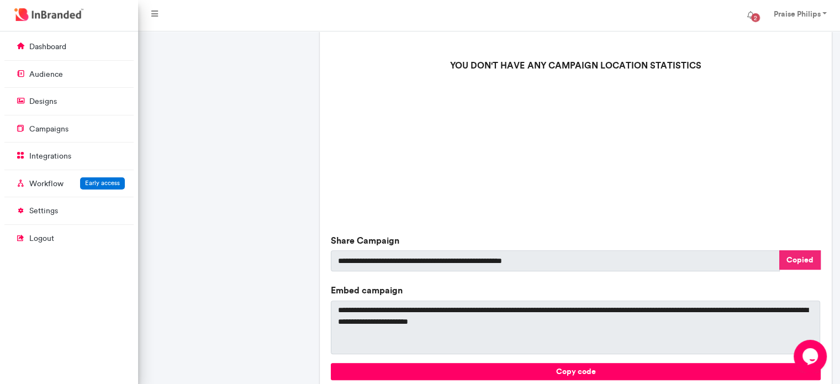
click at [804, 261] on button "Copied" at bounding box center [800, 259] width 41 height 19
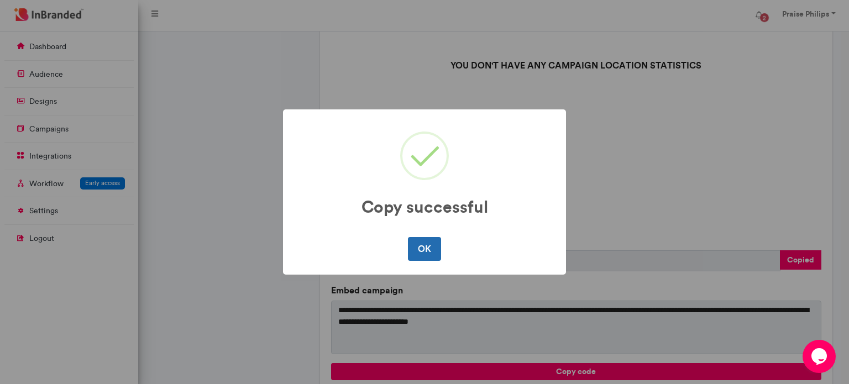
click at [417, 240] on button "OK" at bounding box center [424, 248] width 33 height 23
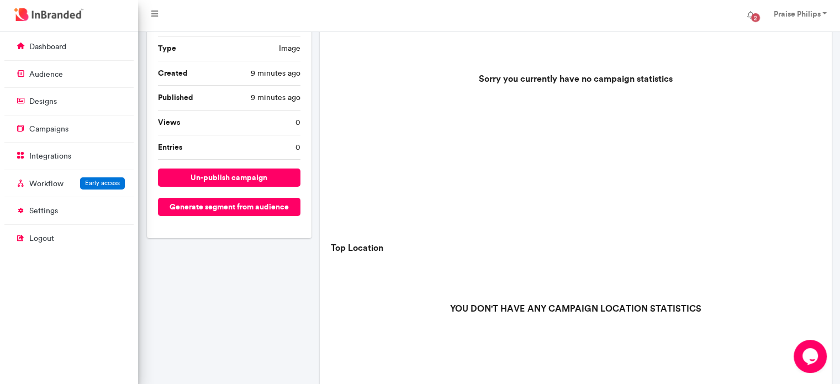
scroll to position [0, 0]
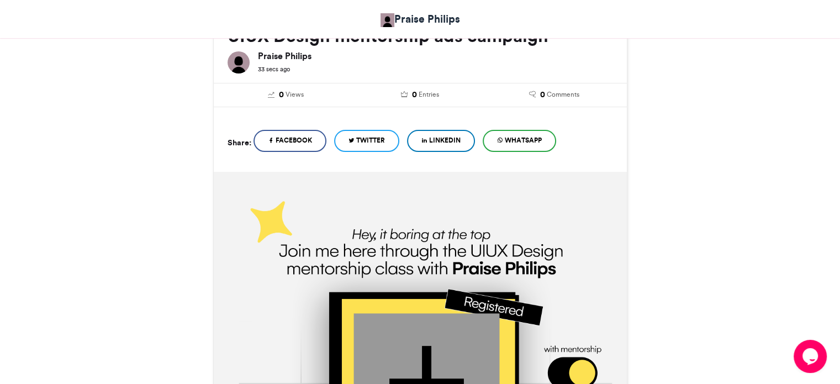
scroll to position [194, 0]
